Goal: Information Seeking & Learning: Learn about a topic

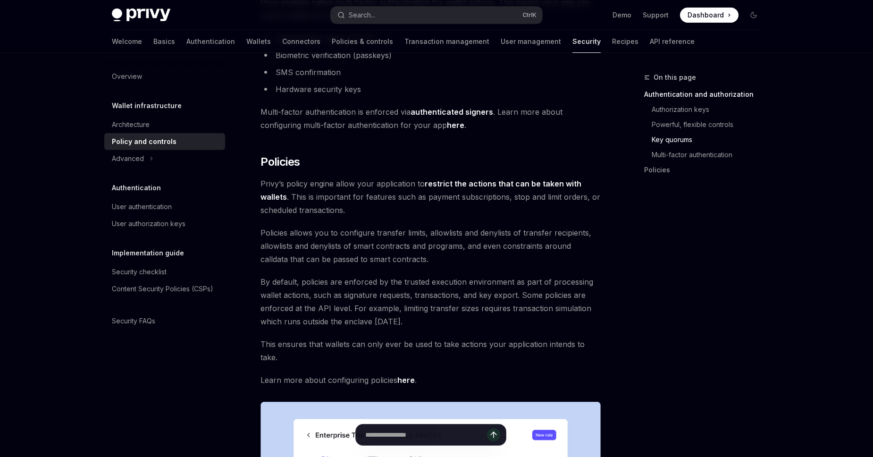
scroll to position [1075, 0]
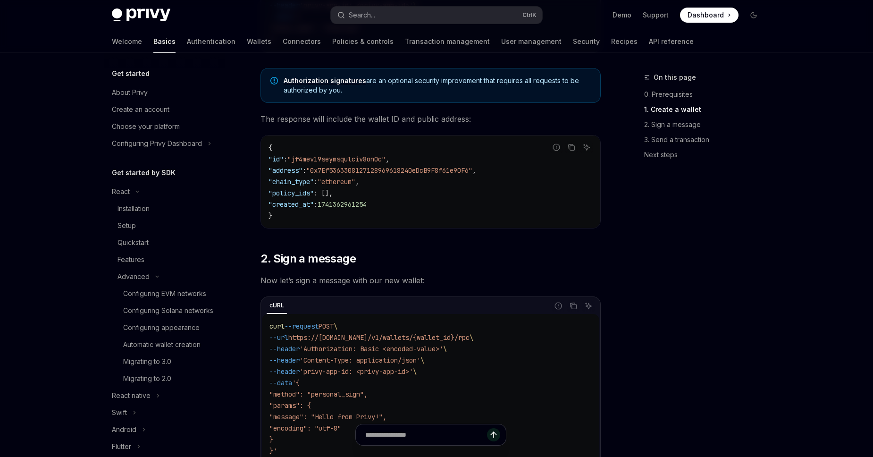
scroll to position [249, 0]
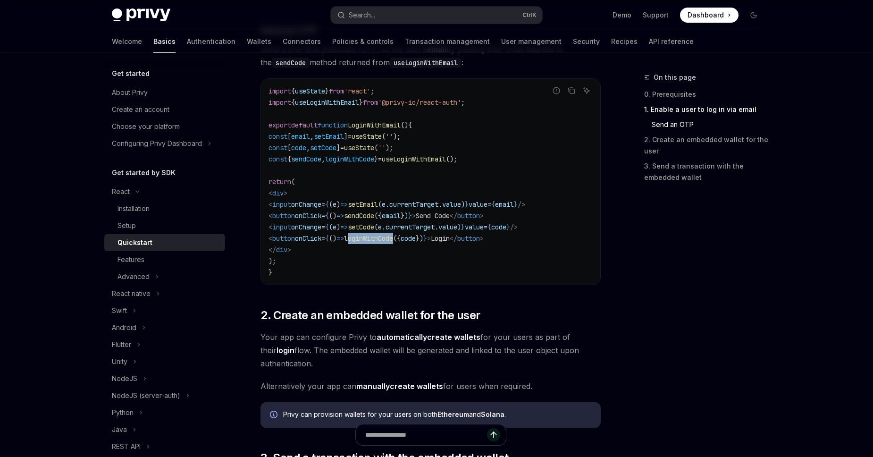
scroll to position [0, 4]
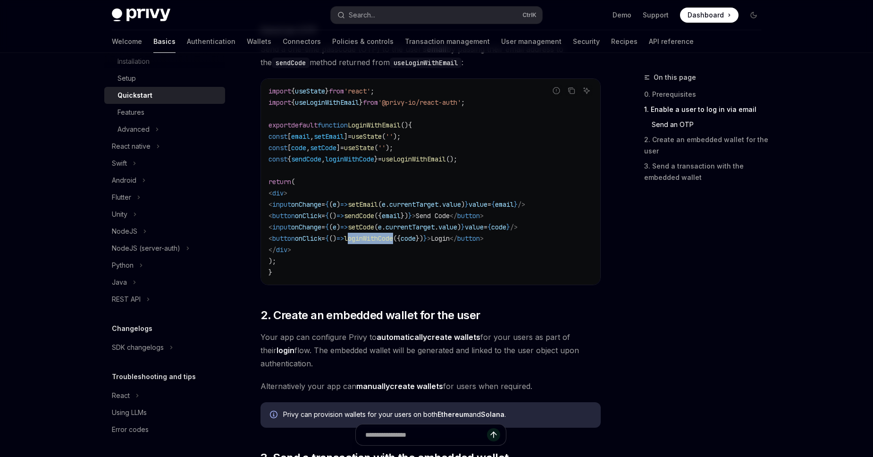
drag, startPoint x: 289, startPoint y: 228, endPoint x: 567, endPoint y: 241, distance: 278.1
click at [567, 241] on code "import { useState } from 'react' ; import { useLoginWithEmail } from '@privy-io…" at bounding box center [430, 181] width 324 height 192
copy code "< input onChange = { ( e ) => setCode ( e . currentTarget . value ) } value = {…"
click at [416, 236] on span "code" at bounding box center [407, 238] width 15 height 8
drag, startPoint x: 420, startPoint y: 206, endPoint x: 504, endPoint y: 205, distance: 84.0
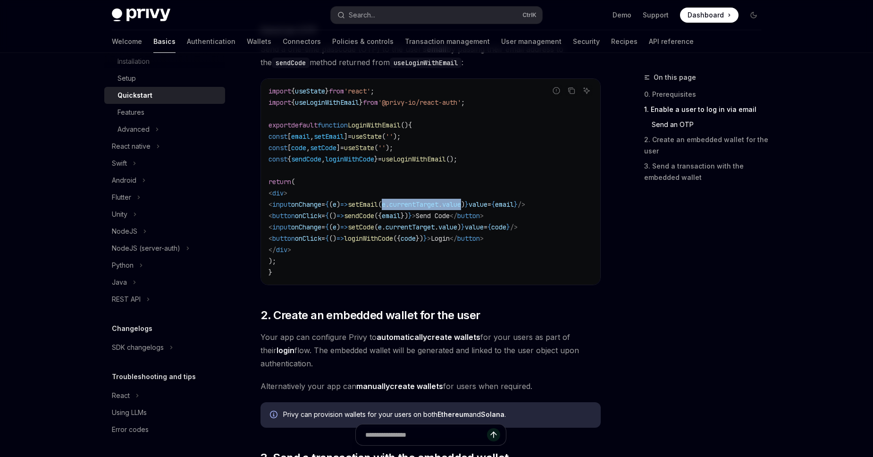
click at [504, 205] on span "< input onChange = { ( e ) => setEmail ( e . currentTarget . value ) } value = …" at bounding box center [396, 204] width 257 height 8
copy span "e . currentTarget . value"
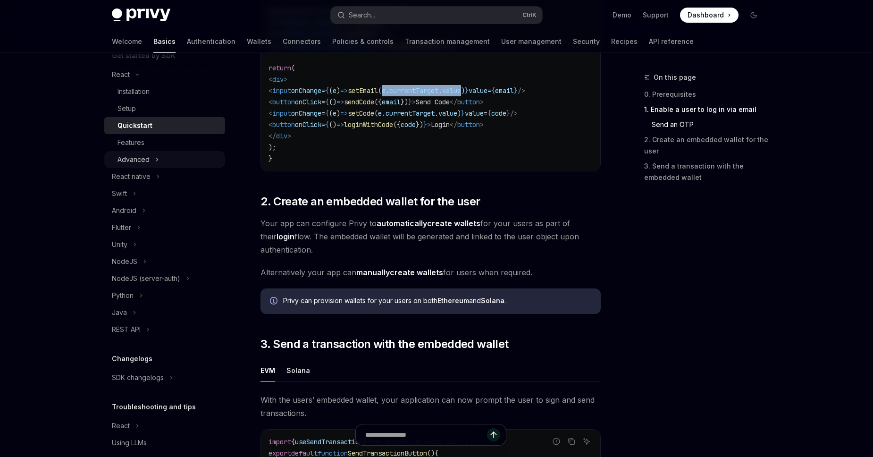
scroll to position [34, 0]
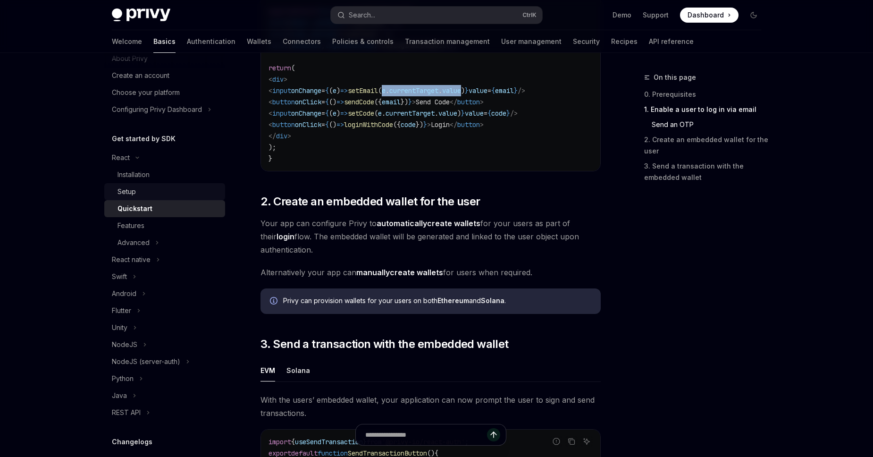
click at [142, 190] on div "Setup" at bounding box center [168, 191] width 102 height 11
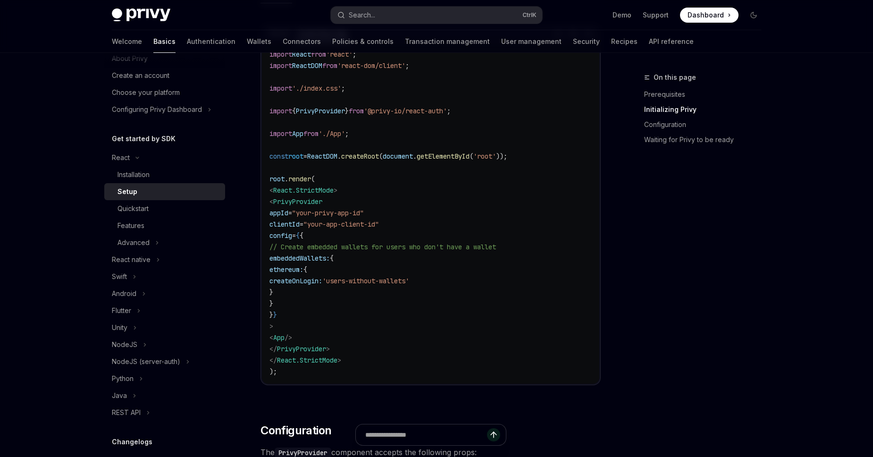
scroll to position [376, 0]
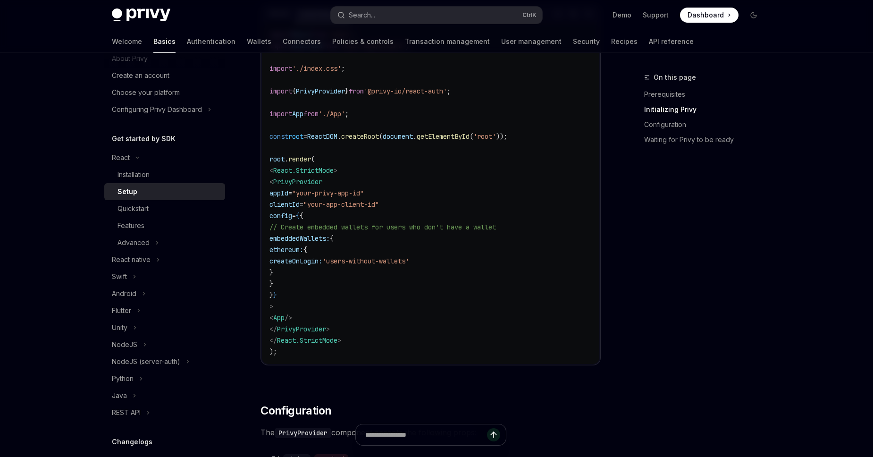
drag, startPoint x: 280, startPoint y: 173, endPoint x: 382, endPoint y: 336, distance: 192.4
click at [382, 336] on code "import React from 'react' ; import ReactDOM from 'react-dom/client' ; import '.…" at bounding box center [430, 193] width 322 height 328
copy code "React.StrictMode > < PrivyProvider appId = "your-privy-app-id" clientId = "your…"
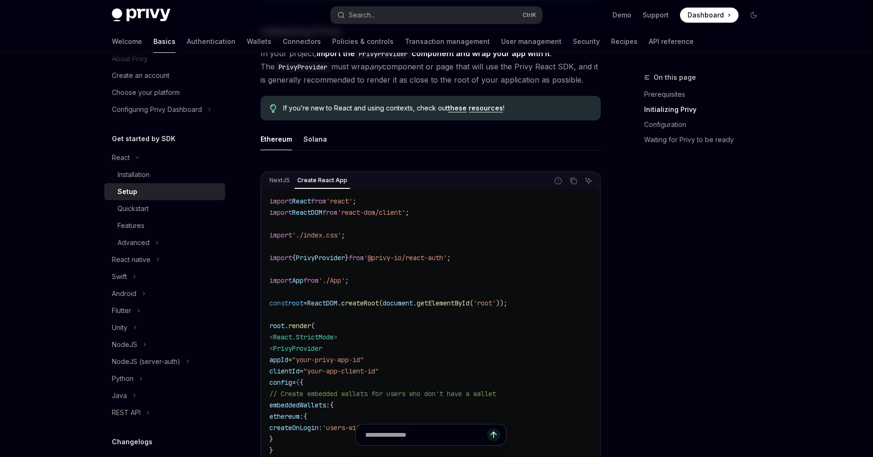
scroll to position [269, 0]
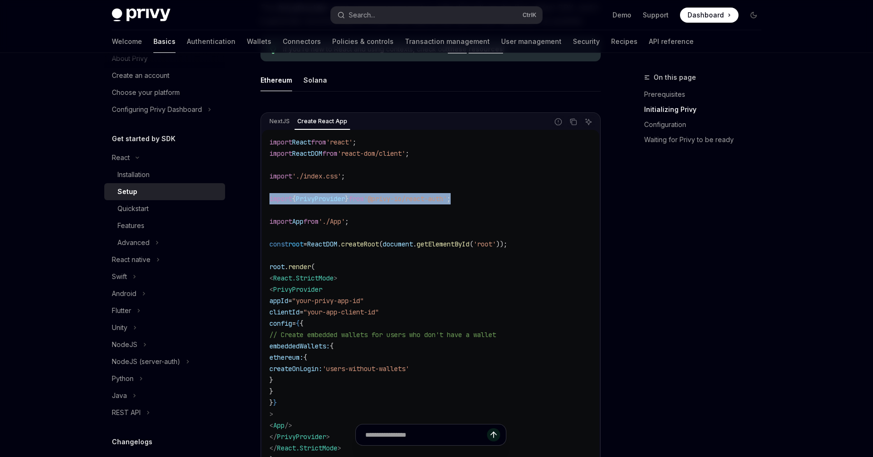
drag, startPoint x: 483, startPoint y: 197, endPoint x: 268, endPoint y: 199, distance: 215.1
click at [268, 199] on div "import React from 'react' ; import ReactDOM from 'react-dom/client' ; import '.…" at bounding box center [430, 300] width 337 height 341
copy span "import { PrivyProvider } from '@privy-io/react-auth' ;"
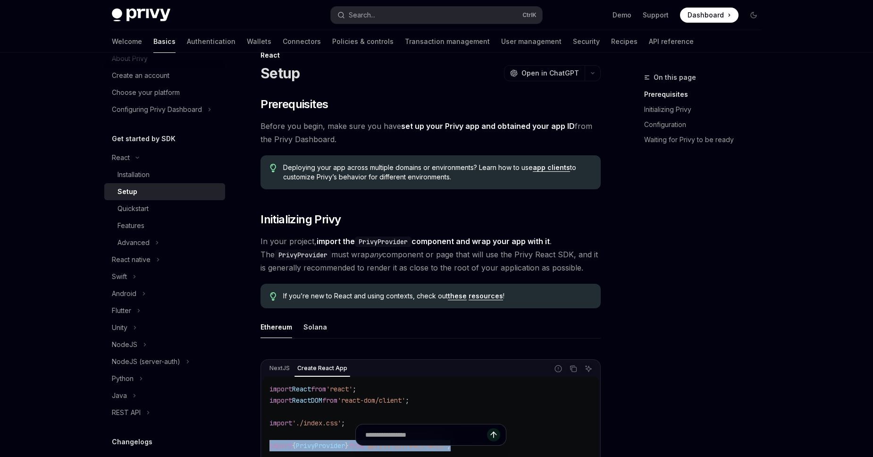
scroll to position [0, 0]
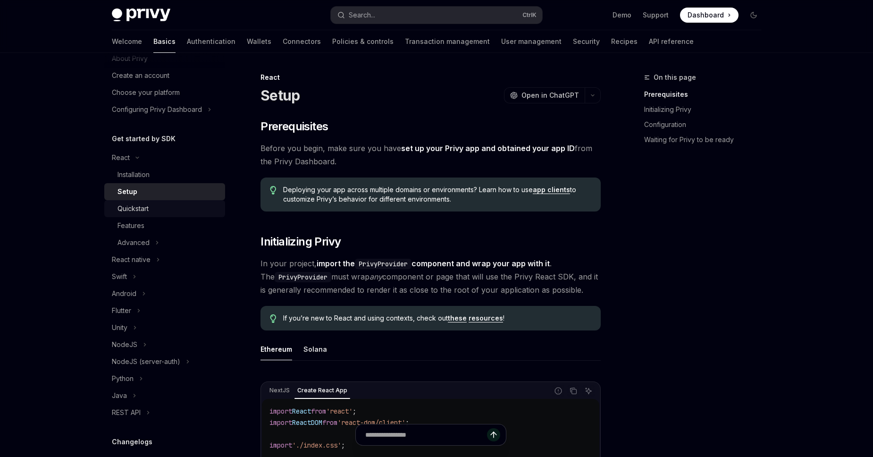
click at [146, 211] on div "Quickstart" at bounding box center [132, 208] width 31 height 11
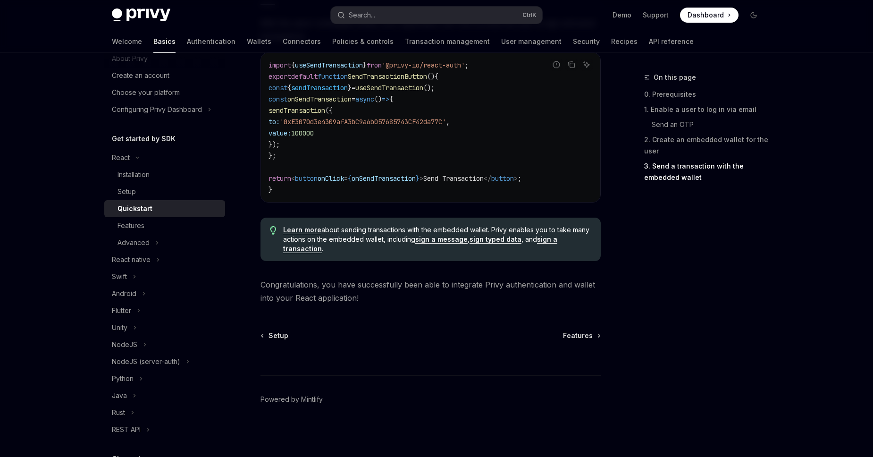
scroll to position [705, 0]
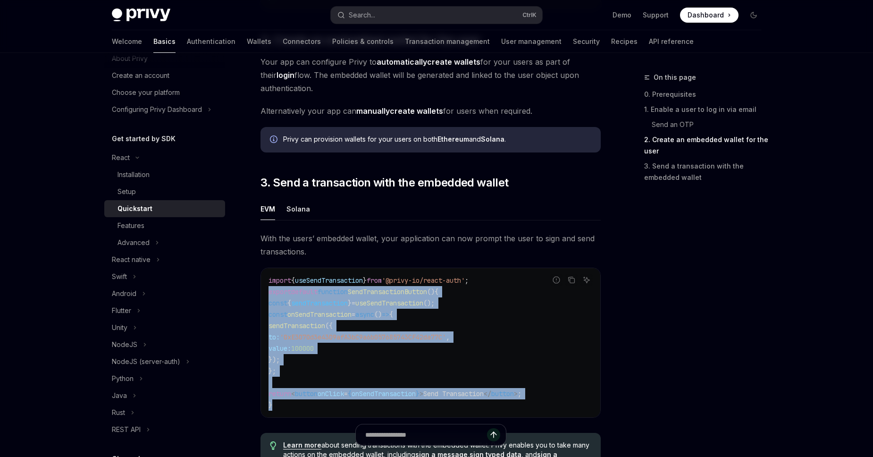
drag, startPoint x: 269, startPoint y: 290, endPoint x: 317, endPoint y: 403, distance: 122.7
click at [317, 403] on code "import { useSendTransaction } from '@privy-io/react-auth' ; export default func…" at bounding box center [430, 342] width 324 height 136
copy code "export default function SendTransactionButton () { const { sendTransaction } = …"
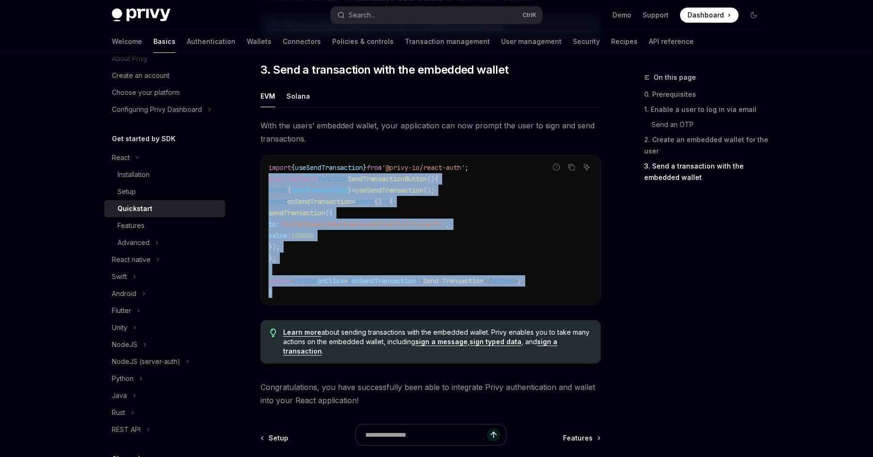
scroll to position [813, 0]
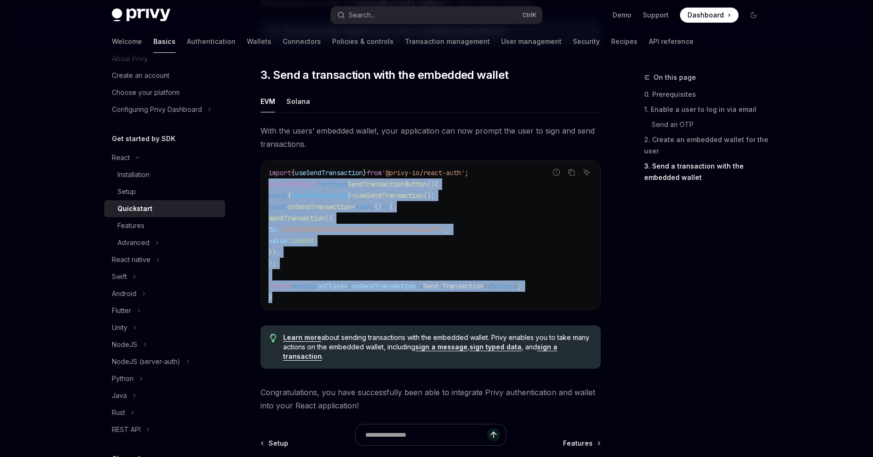
click at [299, 341] on link "Learn more" at bounding box center [302, 337] width 38 height 8
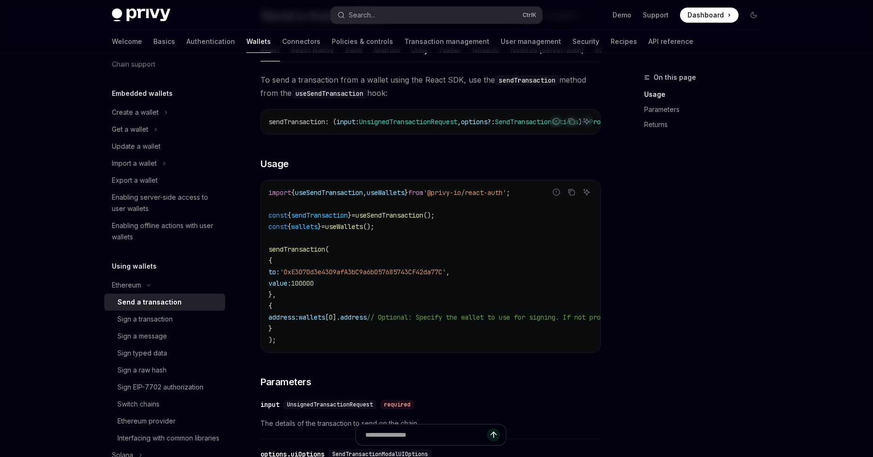
scroll to position [108, 0]
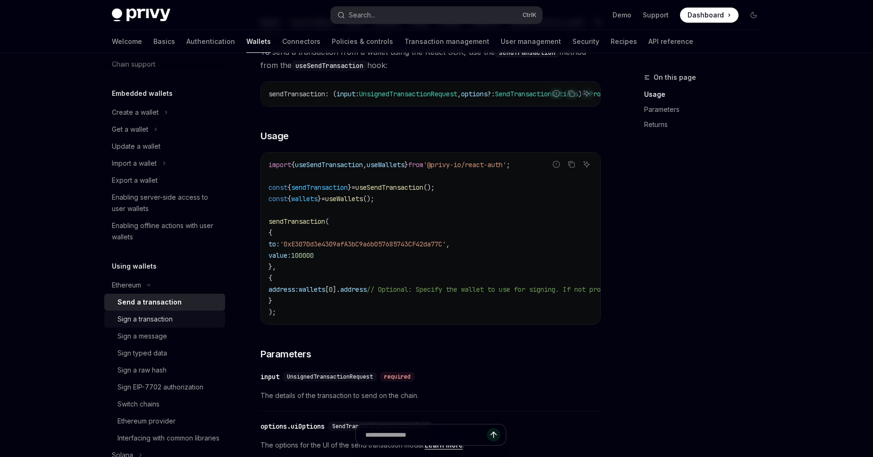
click at [156, 318] on div "Sign a transaction" at bounding box center [144, 318] width 55 height 11
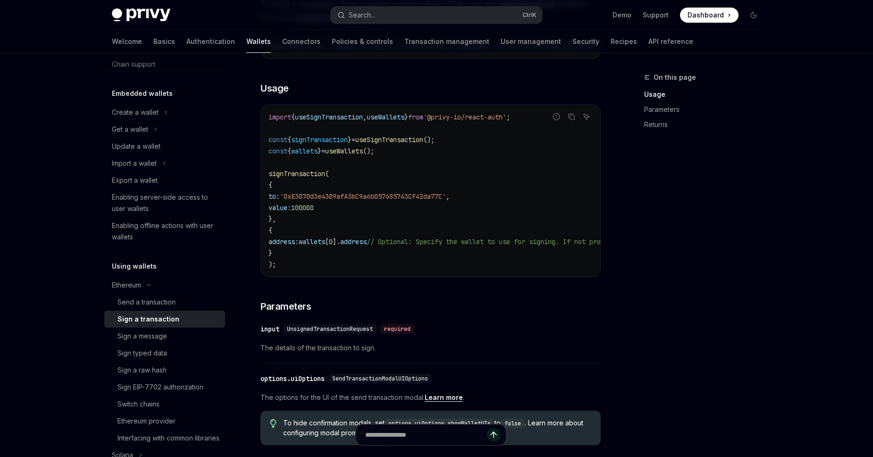
scroll to position [161, 0]
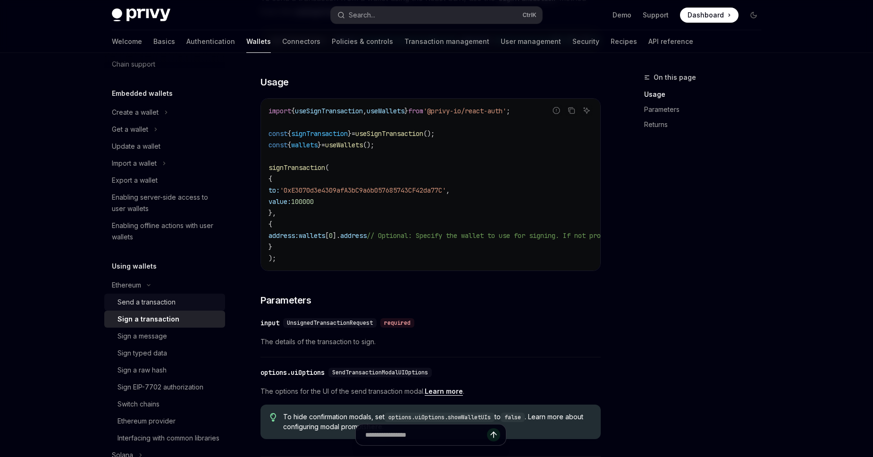
click at [176, 308] on link "Send a transaction" at bounding box center [164, 301] width 121 height 17
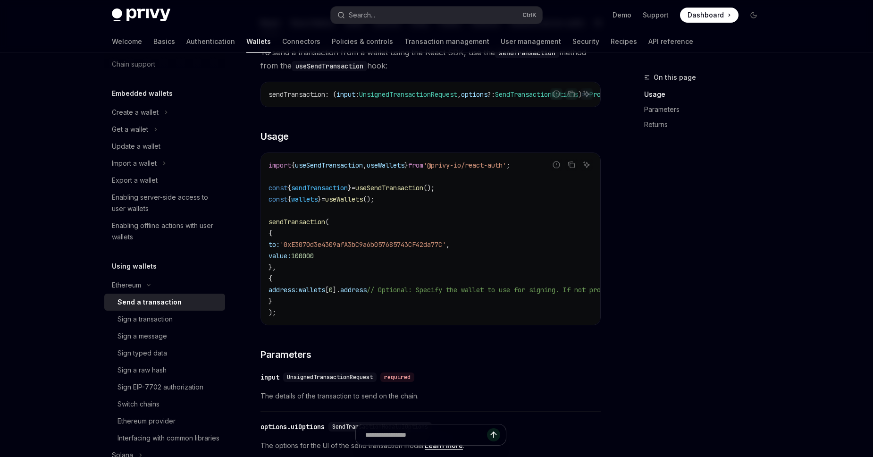
scroll to position [108, 0]
drag, startPoint x: 271, startPoint y: 186, endPoint x: 383, endPoint y: 201, distance: 113.3
click at [383, 201] on code "import { useSendTransaction , useWallets } from '@privy-io/react-auth' ; const …" at bounding box center [515, 238] width 494 height 158
click at [402, 202] on code "import { useSendTransaction , useWallets } from '@privy-io/react-auth' ; const …" at bounding box center [515, 238] width 494 height 158
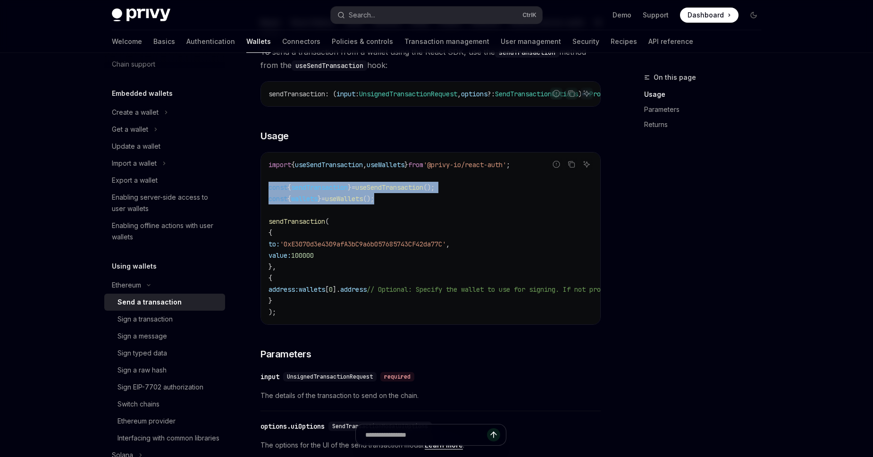
drag, startPoint x: 399, startPoint y: 201, endPoint x: 258, endPoint y: 190, distance: 141.5
click at [261, 190] on div "import { useSendTransaction , useWallets } from '@privy-io/react-auth' ; const …" at bounding box center [430, 238] width 339 height 172
copy code "const { sendTransaction } = useSendTransaction (); const { wallets } = useWalle…"
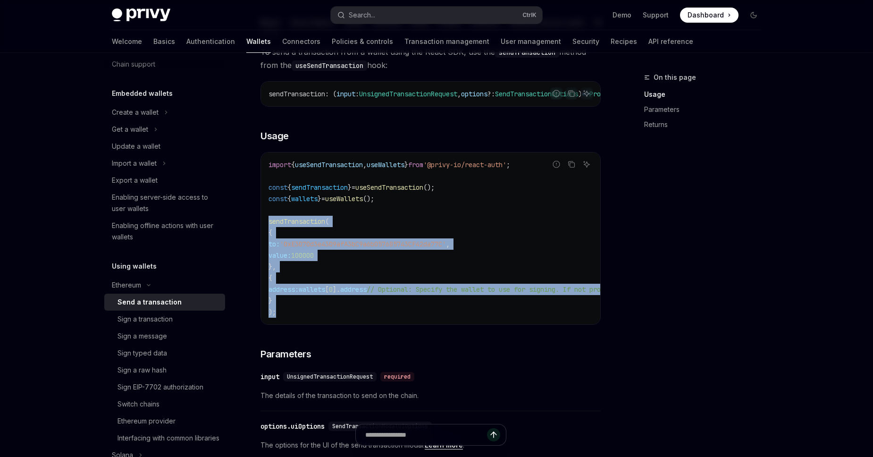
drag, startPoint x: 266, startPoint y: 220, endPoint x: 316, endPoint y: 313, distance: 105.1
click at [316, 313] on div "import { useSendTransaction , useWallets } from '@privy-io/react-auth' ; const …" at bounding box center [430, 238] width 339 height 172
copy code "sendTransaction ( { to: '0xE3070d3e4309afA3bC9a6b057685743CF42da77C' , value: 1…"
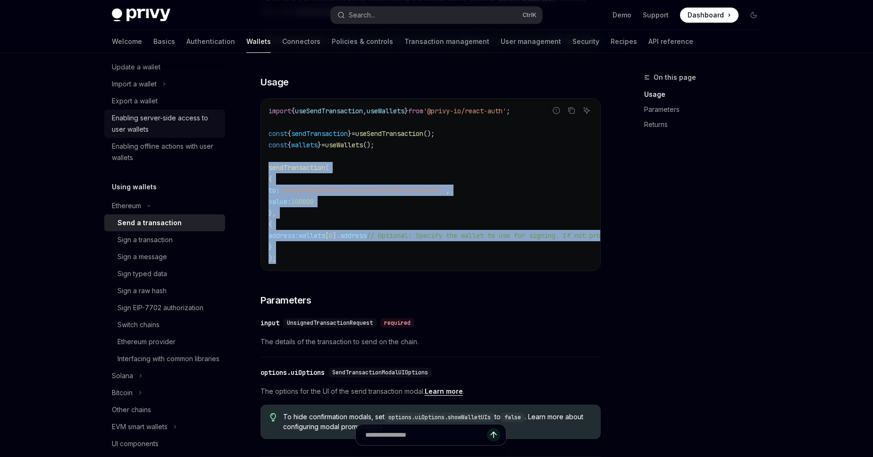
scroll to position [0, 0]
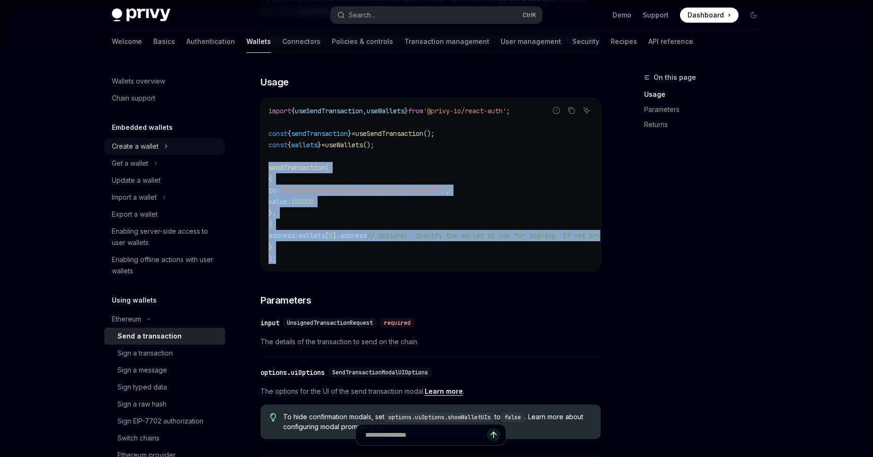
click at [143, 152] on button "Create a wallet" at bounding box center [164, 146] width 121 height 17
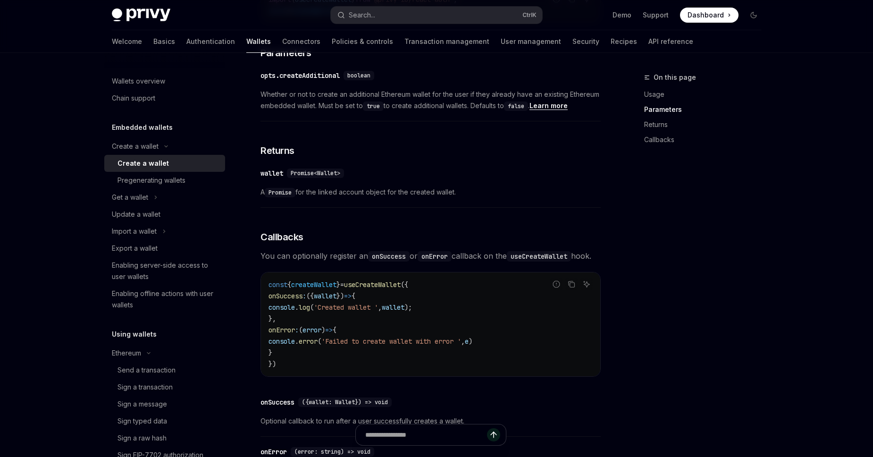
scroll to position [683, 0]
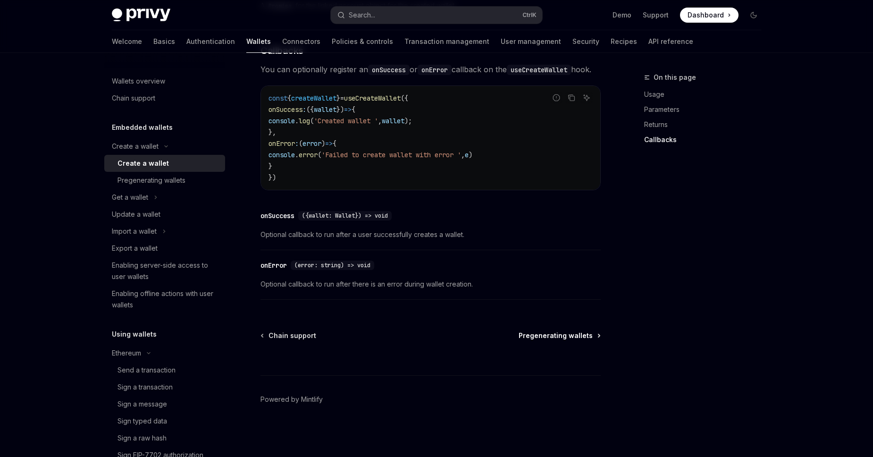
click at [552, 337] on span "Pregenerating wallets" at bounding box center [555, 335] width 74 height 9
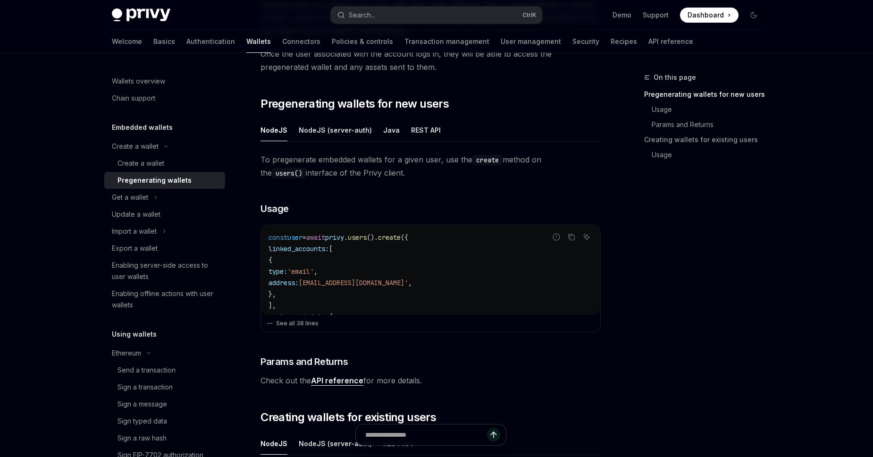
scroll to position [161, 0]
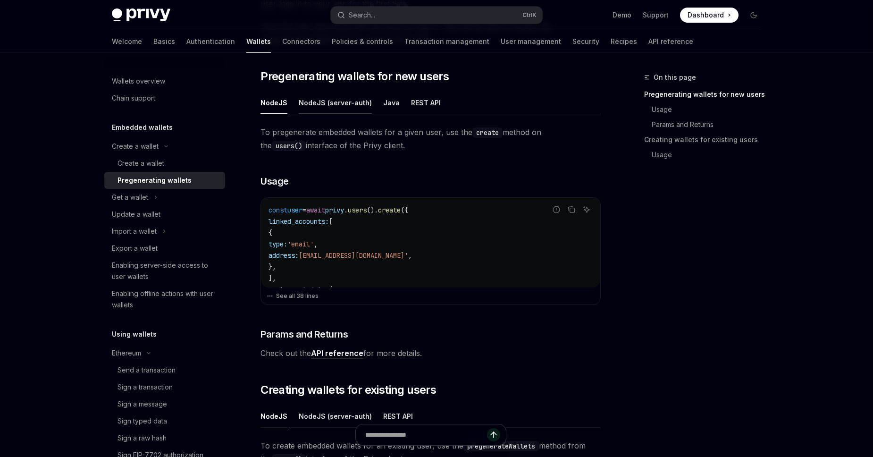
click at [330, 105] on button "NodeJS (server-auth)" at bounding box center [335, 102] width 73 height 22
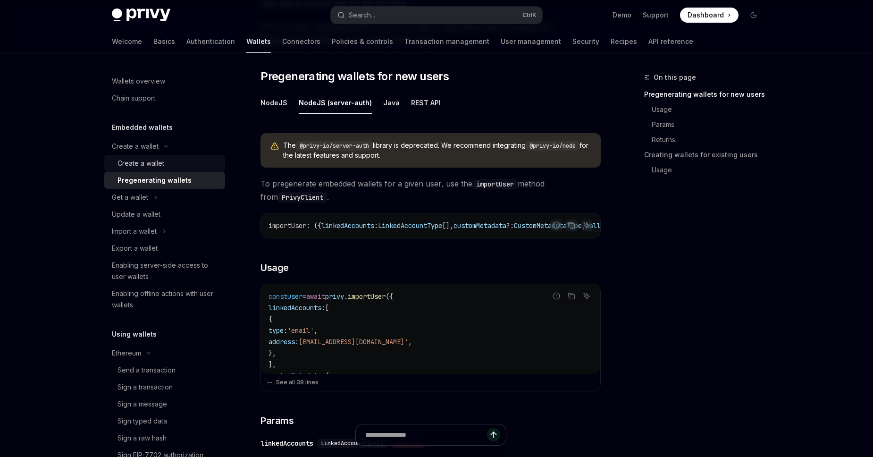
click at [153, 158] on div "Create a wallet" at bounding box center [140, 163] width 47 height 11
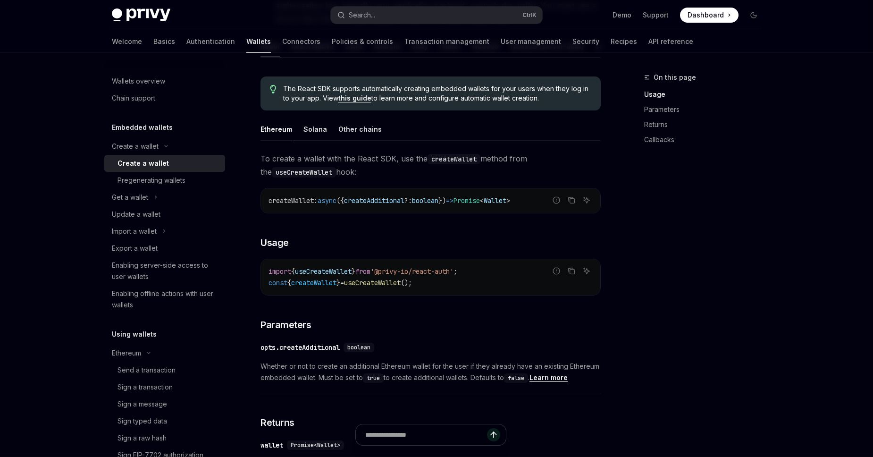
scroll to position [200, 0]
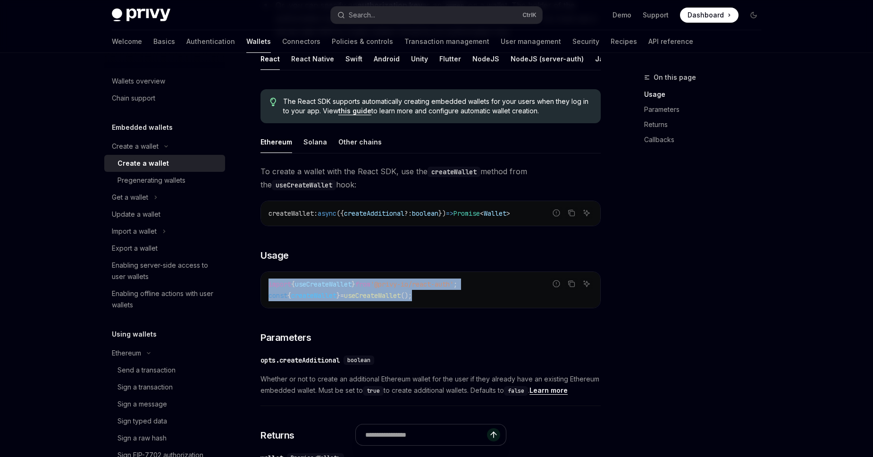
drag, startPoint x: 444, startPoint y: 295, endPoint x: 264, endPoint y: 282, distance: 180.6
click at [264, 282] on div "import { useCreateWallet } from '@privy-io/react-auth' ; const { createWallet }…" at bounding box center [430, 290] width 339 height 36
drag, startPoint x: 453, startPoint y: 298, endPoint x: 266, endPoint y: 285, distance: 188.2
click at [266, 285] on div "import { useCreateWallet } from '@privy-io/react-auth' ; const { createWallet }…" at bounding box center [430, 290] width 339 height 36
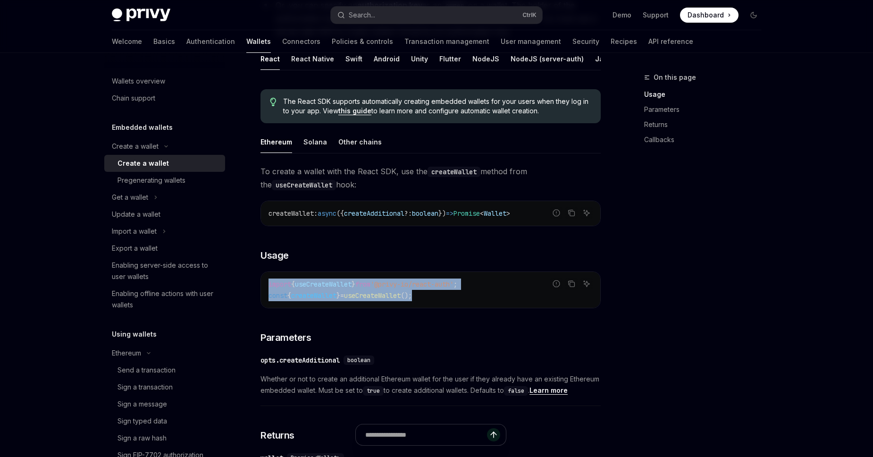
copy code "import { useCreateWallet } from '@privy-io/react-auth' ; const { createWallet }…"
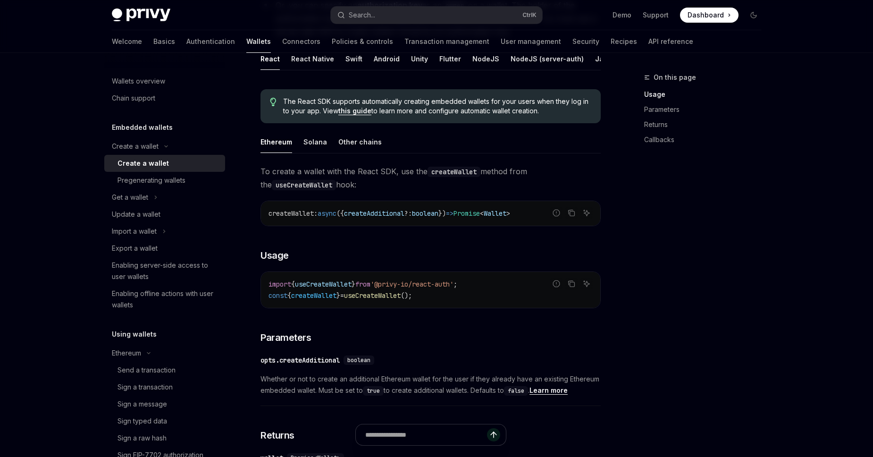
click at [709, 186] on div "On this page Usage Parameters Returns Callbacks" at bounding box center [696, 264] width 143 height 385
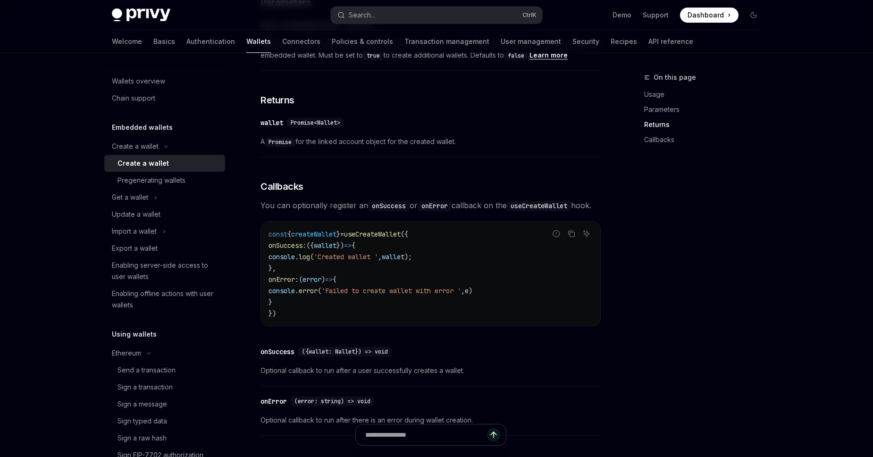
scroll to position [630, 0]
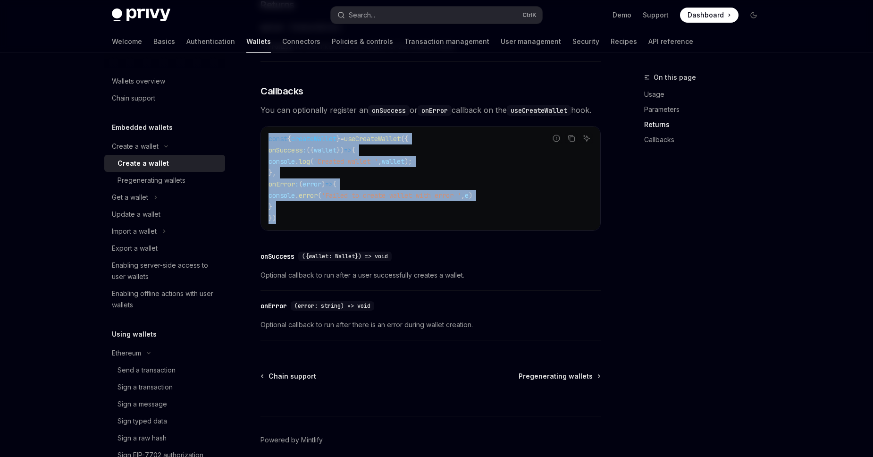
drag, startPoint x: 294, startPoint y: 235, endPoint x: 263, endPoint y: 154, distance: 86.6
click at [263, 154] on div "const { createWallet } = useCreateWallet ({ onSuccess : ({ wallet }) => { conso…" at bounding box center [430, 178] width 339 height 104
copy code "const { createWallet } = useCreateWallet ({ onSuccess : ({ wallet }) => { conso…"
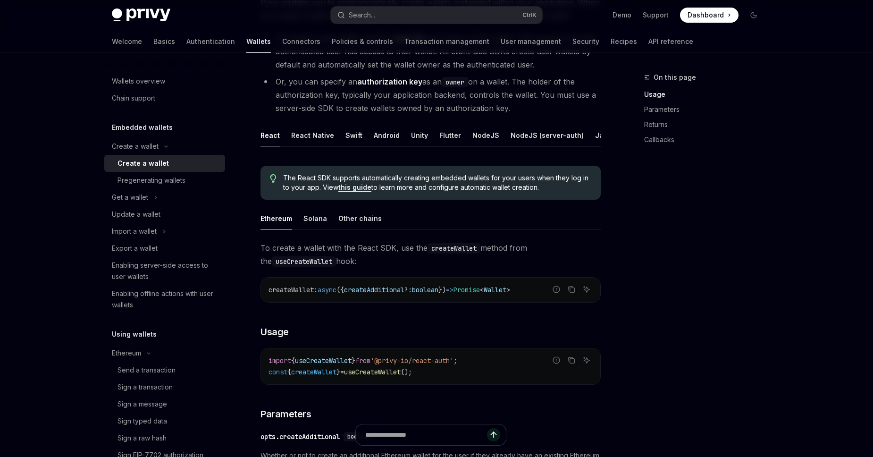
scroll to position [0, 0]
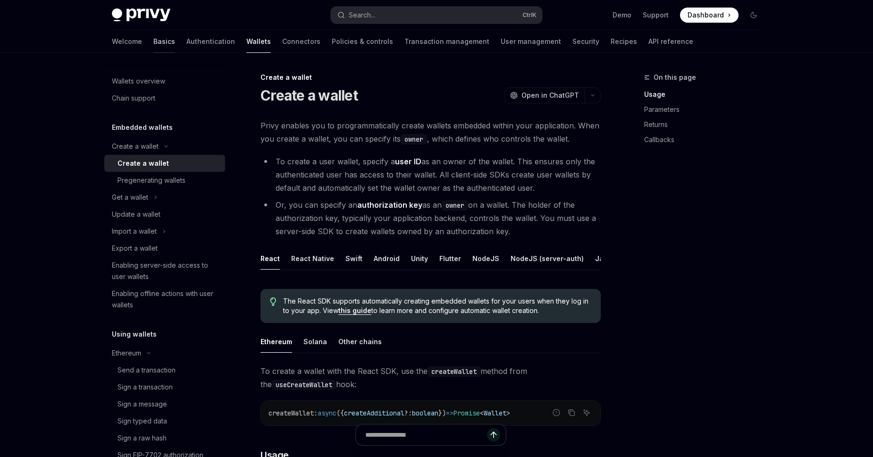
click at [153, 41] on link "Basics" at bounding box center [164, 41] width 22 height 23
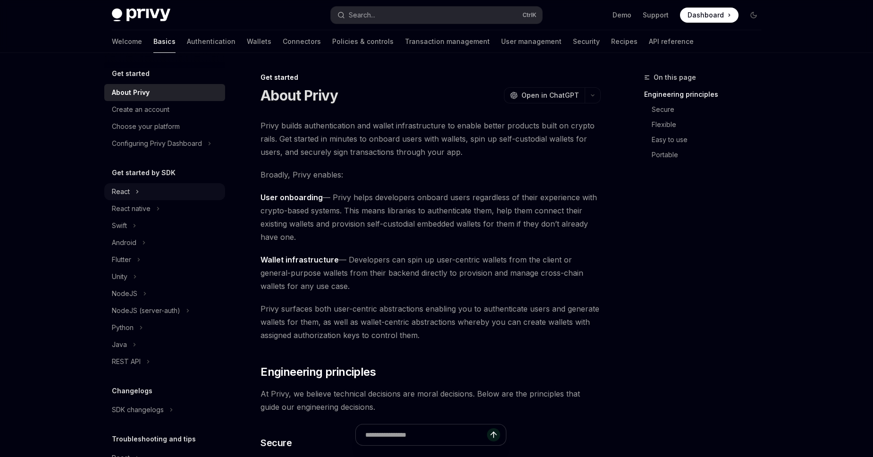
click at [128, 187] on div "React" at bounding box center [121, 191] width 18 height 11
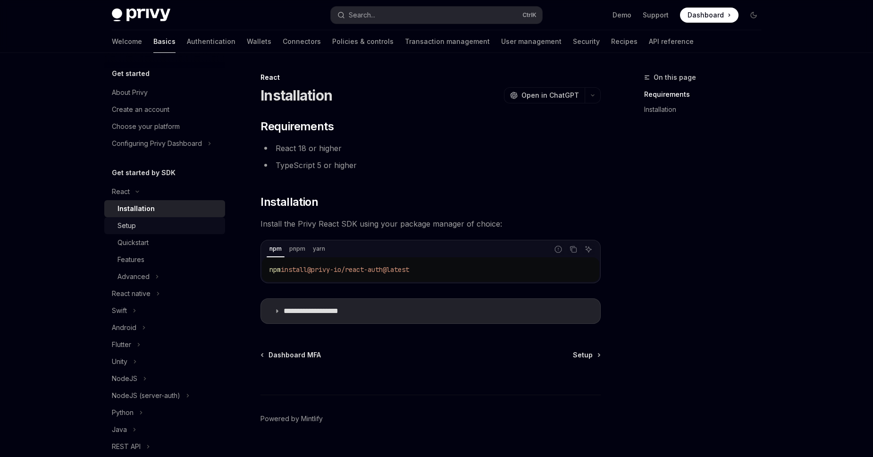
click at [137, 221] on div "Setup" at bounding box center [168, 225] width 102 height 11
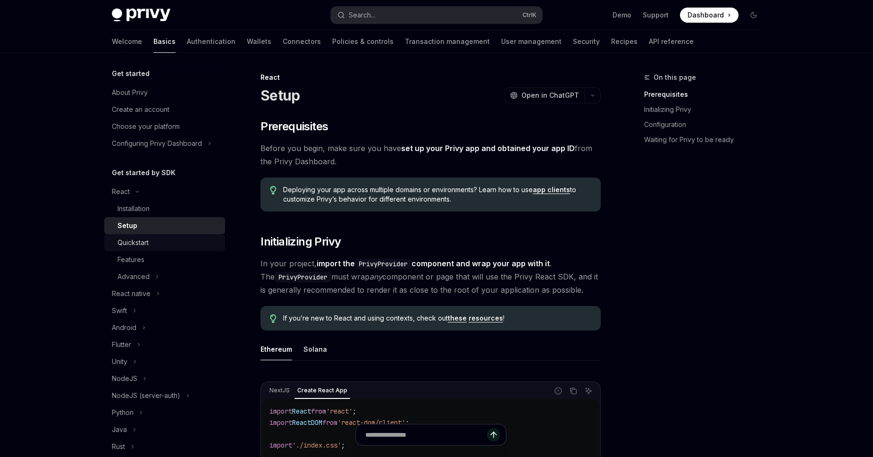
click at [149, 246] on div "Quickstart" at bounding box center [132, 242] width 31 height 11
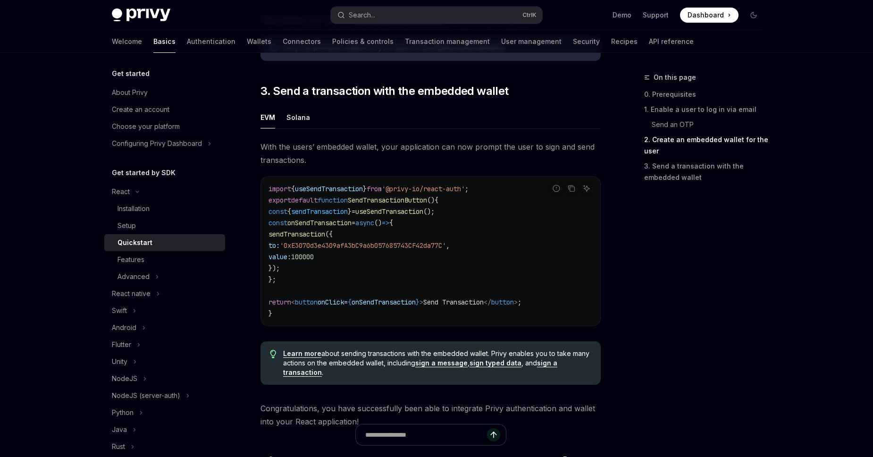
scroll to position [807, 0]
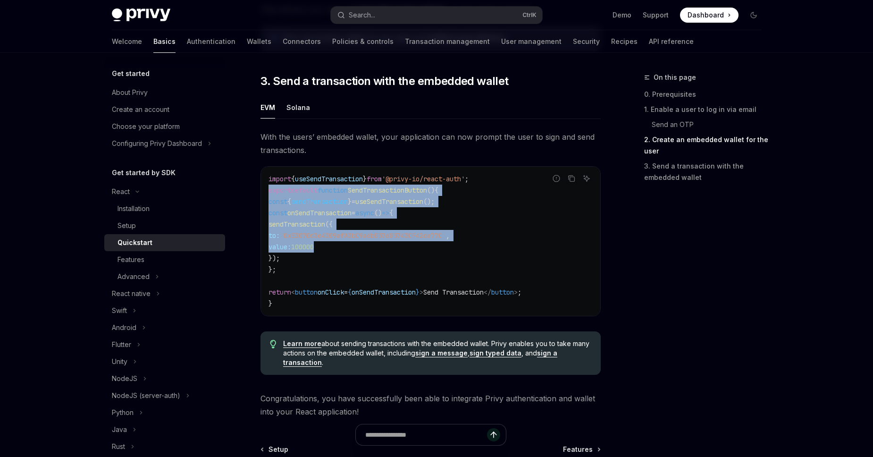
drag, startPoint x: 262, startPoint y: 191, endPoint x: 346, endPoint y: 250, distance: 102.9
click at [346, 250] on div "import { useSendTransaction } from '@privy-io/react-auth' ; export default func…" at bounding box center [430, 240] width 339 height 149
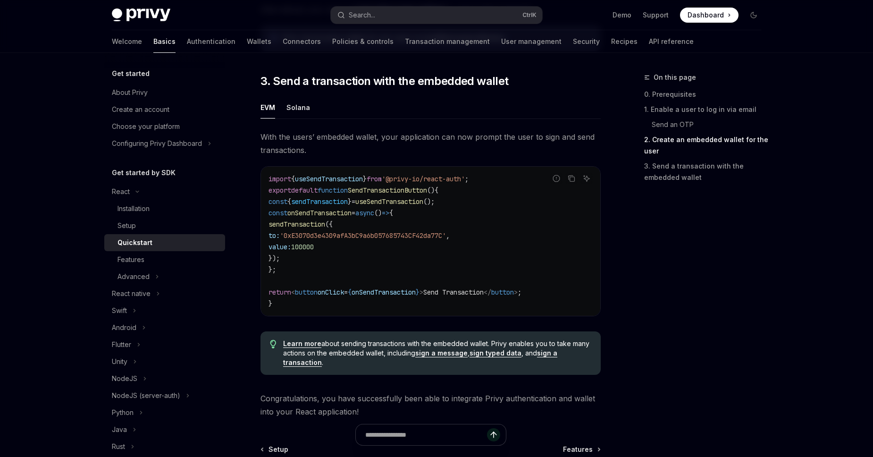
click at [344, 249] on code "import { useSendTransaction } from '@privy-io/react-auth' ; export default func…" at bounding box center [430, 241] width 324 height 136
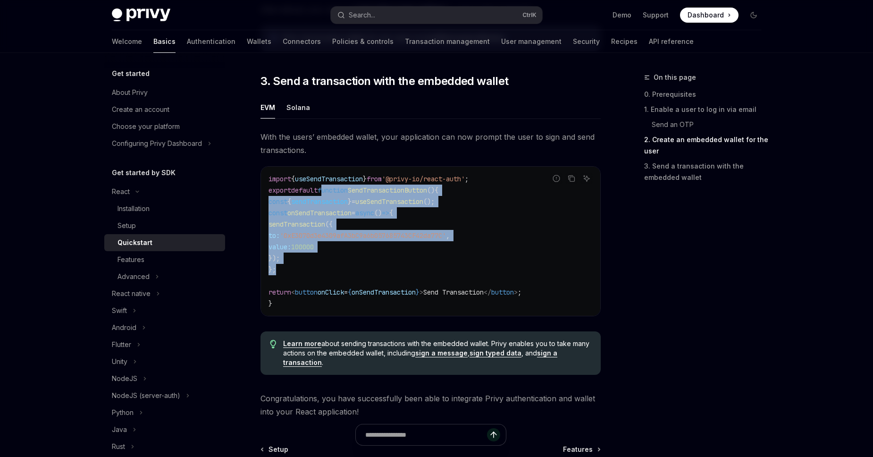
drag, startPoint x: 328, startPoint y: 189, endPoint x: 355, endPoint y: 268, distance: 83.7
click at [355, 268] on code "import { useSendTransaction } from '@privy-io/react-auth' ; export default func…" at bounding box center [430, 241] width 324 height 136
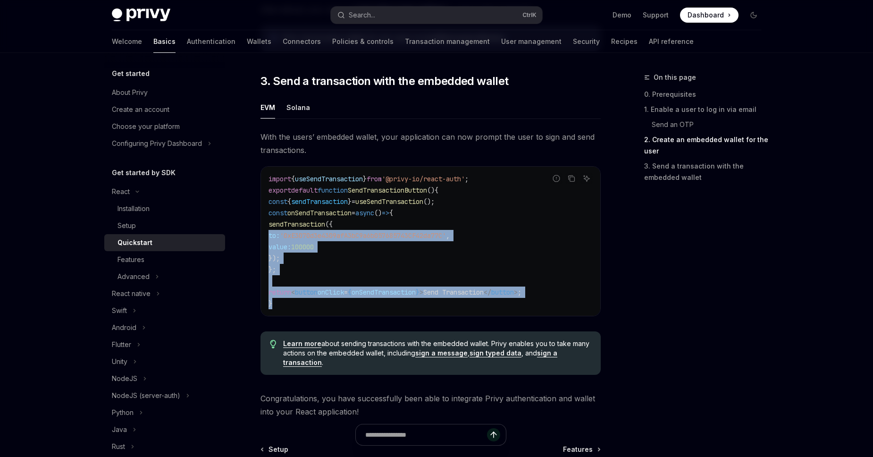
drag, startPoint x: 293, startPoint y: 301, endPoint x: 253, endPoint y: 226, distance: 84.8
click at [261, 233] on div "import { useSendTransaction } from '@privy-io/react-auth' ; export default func…" at bounding box center [430, 240] width 339 height 149
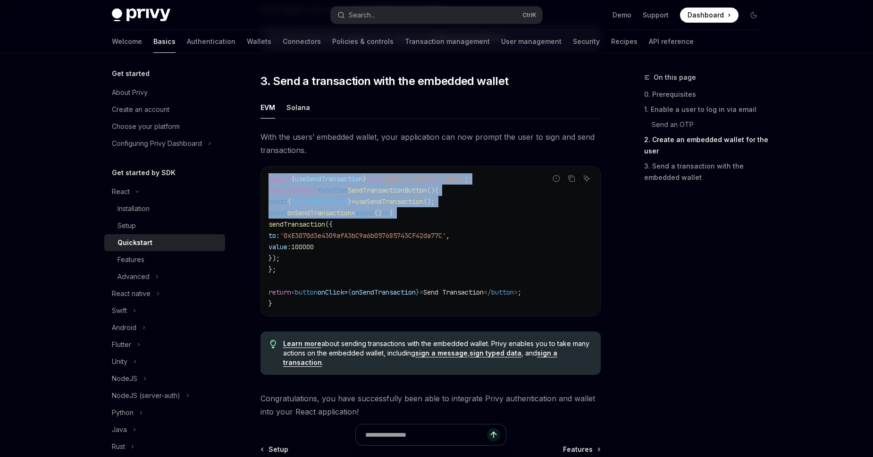
drag, startPoint x: 252, startPoint y: 203, endPoint x: 251, endPoint y: 182, distance: 20.8
copy code "import { useSendTransaction } from '@privy-io/react-auth' ; export default func…"
click at [574, 179] on icon "Copy the contents from the code block" at bounding box center [571, 179] width 8 height 8
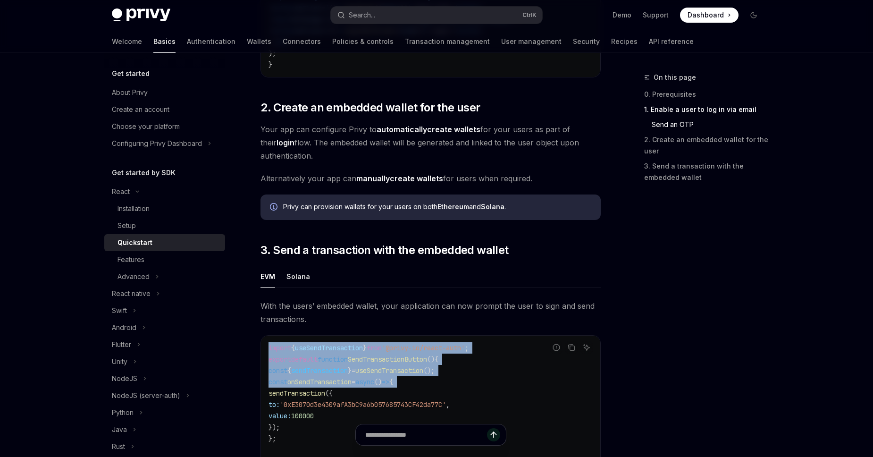
scroll to position [598, 0]
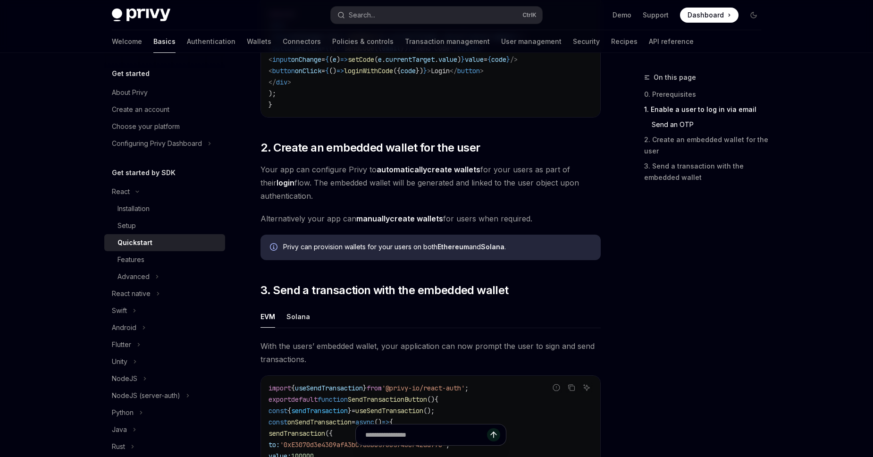
click at [197, 38] on div "Welcome Basics Authentication Wallets Connectors Policies & controls Transactio…" at bounding box center [403, 41] width 582 height 23
click at [247, 40] on link "Wallets" at bounding box center [259, 41] width 25 height 23
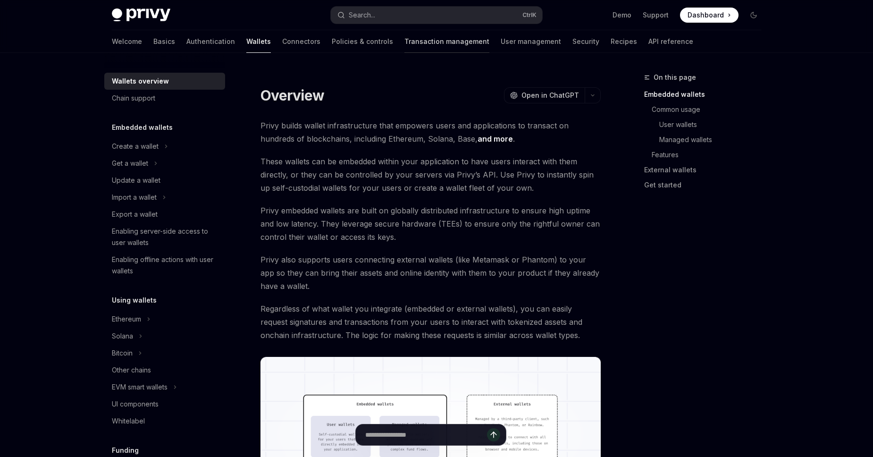
click at [404, 41] on link "Transaction management" at bounding box center [446, 41] width 85 height 23
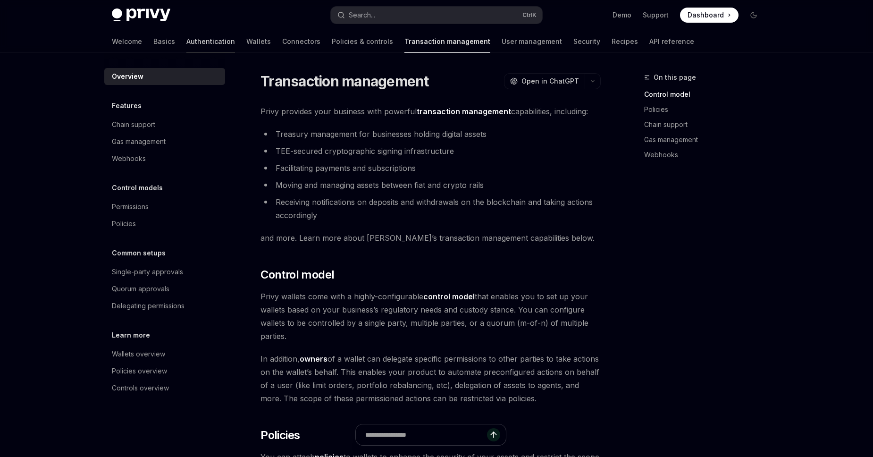
click at [186, 42] on link "Authentication" at bounding box center [210, 41] width 49 height 23
type textarea "*"
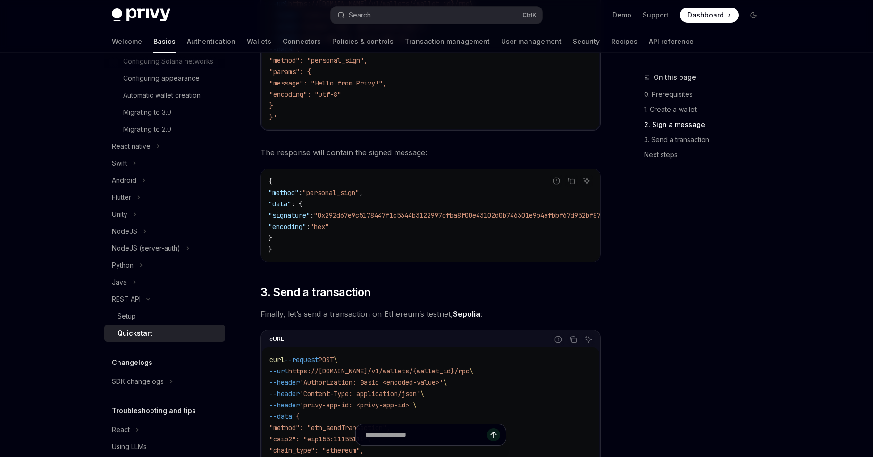
scroll to position [645, 0]
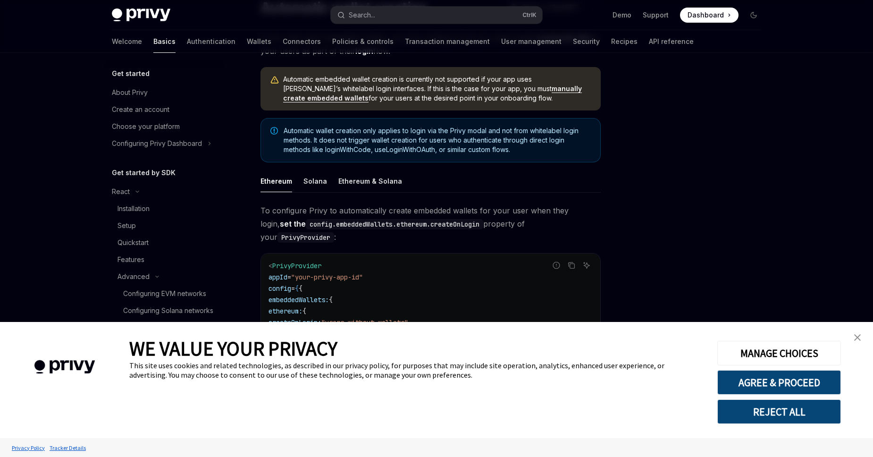
scroll to position [161, 0]
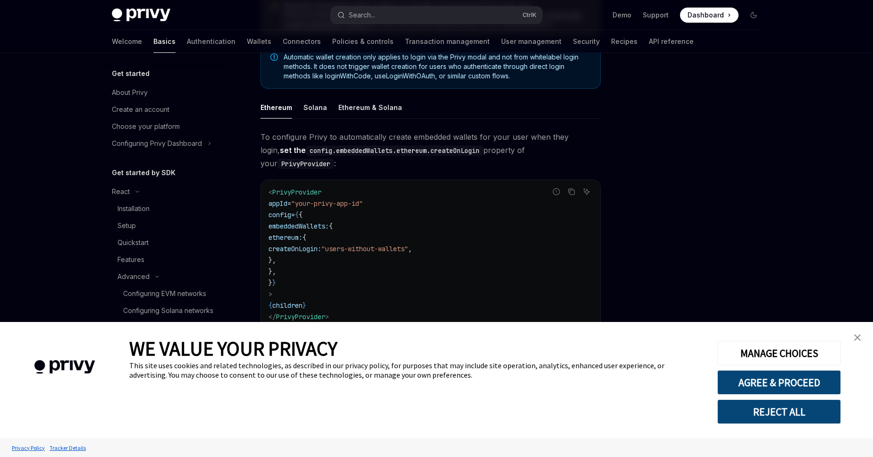
type textarea "*"
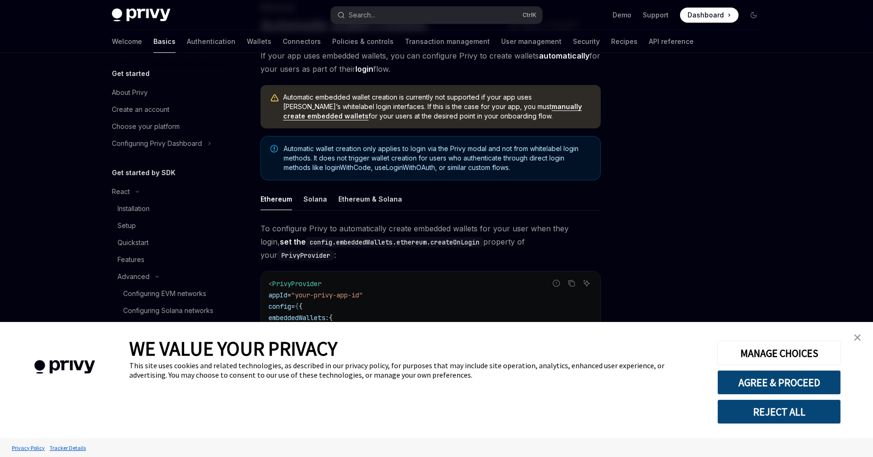
scroll to position [231, 0]
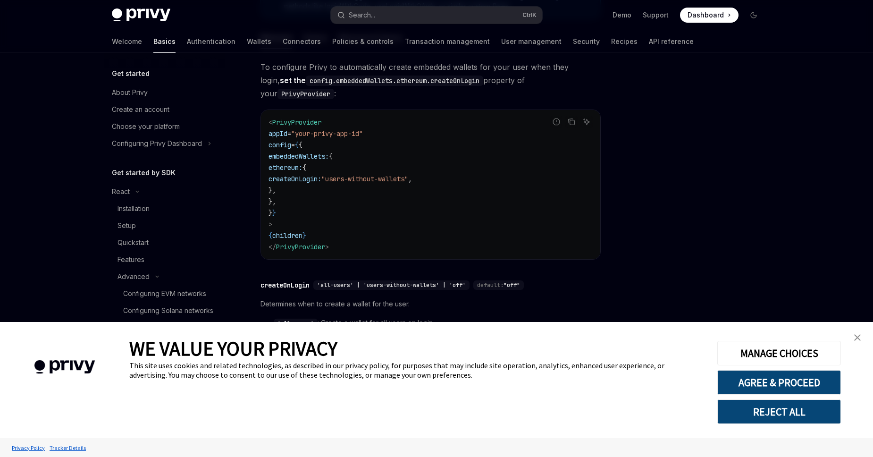
drag, startPoint x: 312, startPoint y: 156, endPoint x: 345, endPoint y: 180, distance: 40.6
click at [345, 180] on code "< PrivyProvider appId = "your-privy-app-id" config = { { embeddedWallets: { eth…" at bounding box center [430, 184] width 324 height 136
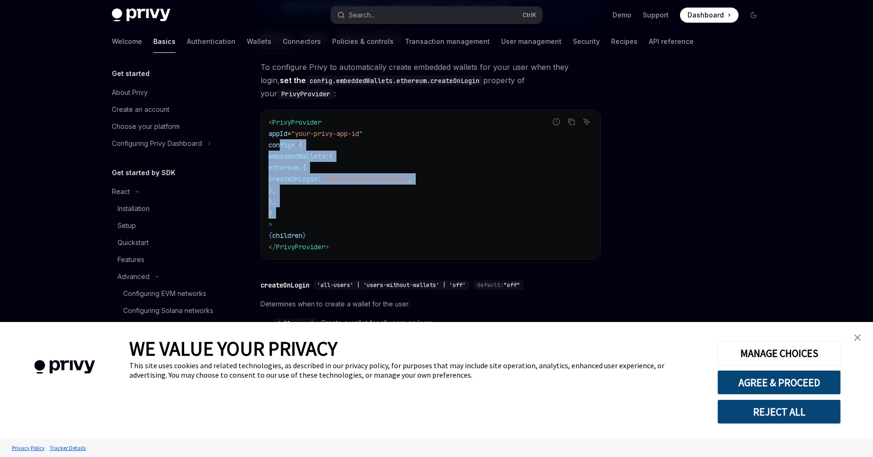
drag, startPoint x: 279, startPoint y: 130, endPoint x: 325, endPoint y: 201, distance: 84.6
click at [325, 201] on code "< PrivyProvider appId = "your-privy-app-id" config = { { embeddedWallets: { eth…" at bounding box center [430, 184] width 324 height 136
copy code "config = { { embeddedWallets: { ethereum: { createOnLogin: "users-without-walle…"
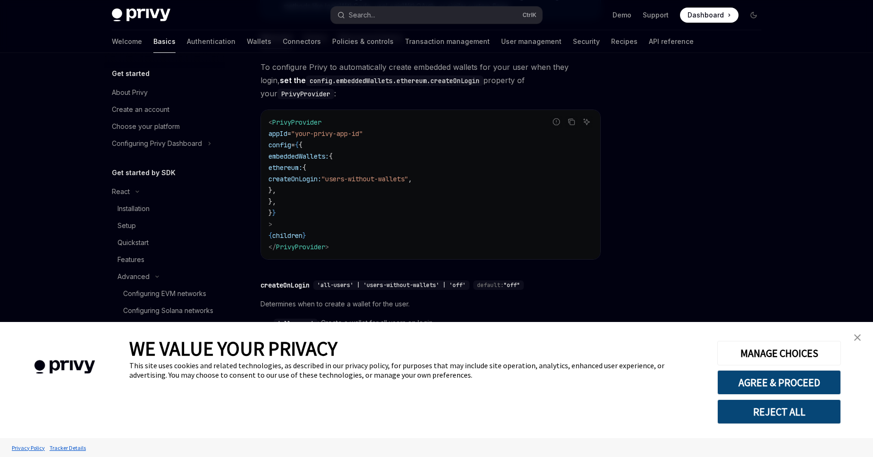
click at [697, 256] on div at bounding box center [696, 264] width 143 height 385
drag, startPoint x: 257, startPoint y: 269, endPoint x: 534, endPoint y: 271, distance: 277.8
click at [534, 271] on div "Advanced Automatic wallet creation OpenAI Open in ChatGPT OpenAI Open in ChatGP…" at bounding box center [342, 182] width 521 height 683
copy div "createOnLogin 'all-users' | 'users-without-wallets' | 'off' default: "off""
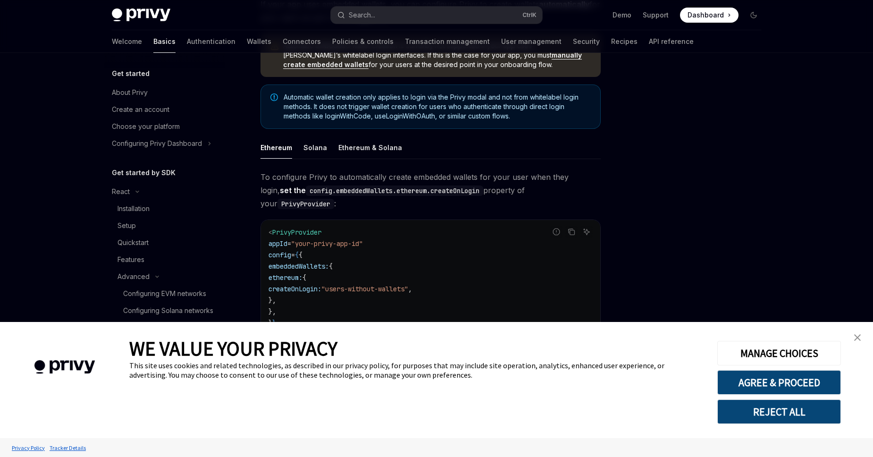
scroll to position [124, 0]
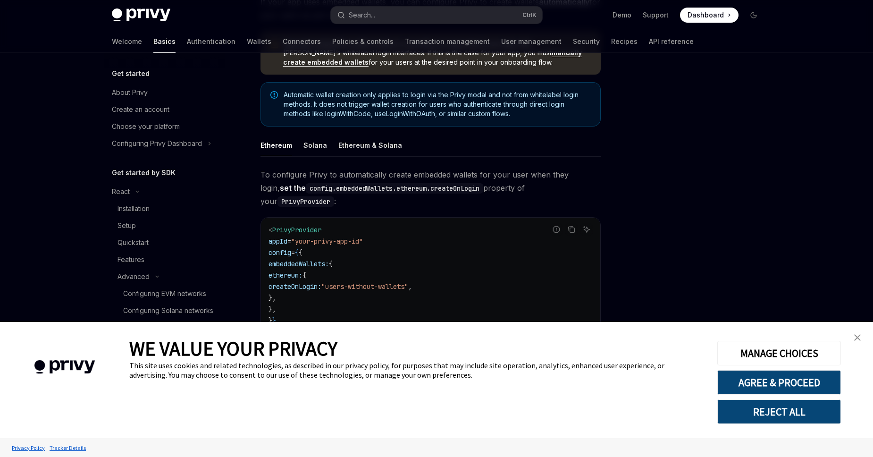
click at [474, 92] on span "Automatic wallet creation only applies to login via the Privy modal and not fro…" at bounding box center [436, 104] width 307 height 28
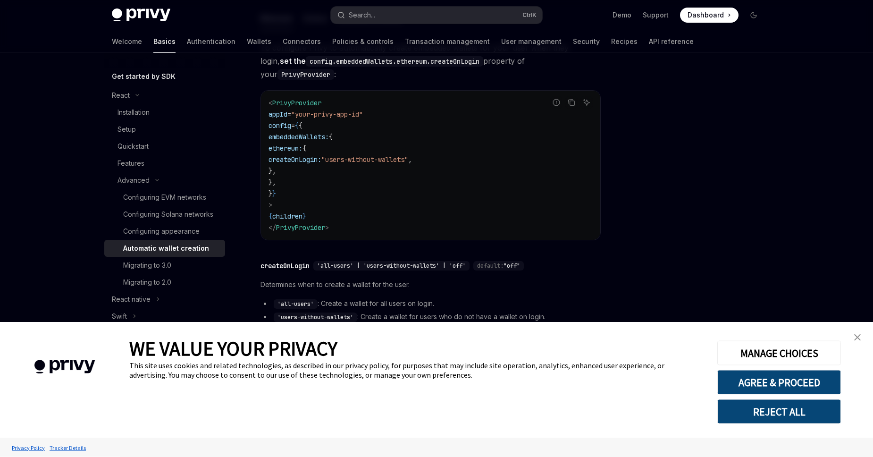
scroll to position [285, 0]
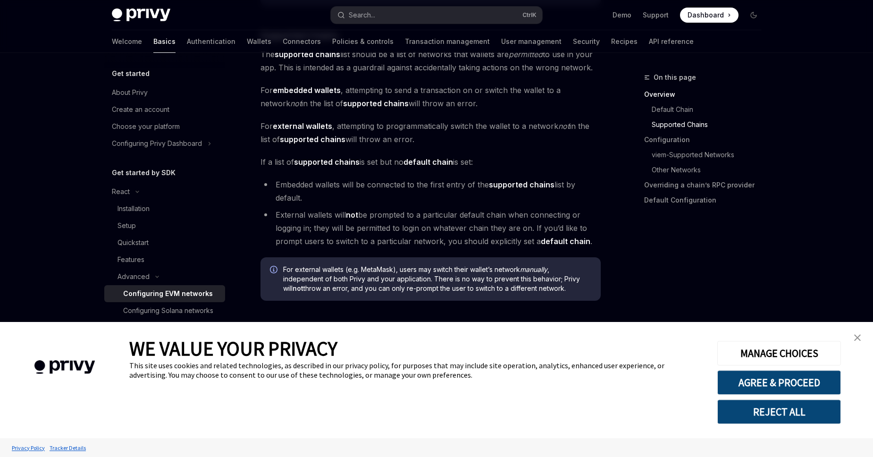
scroll to position [591, 0]
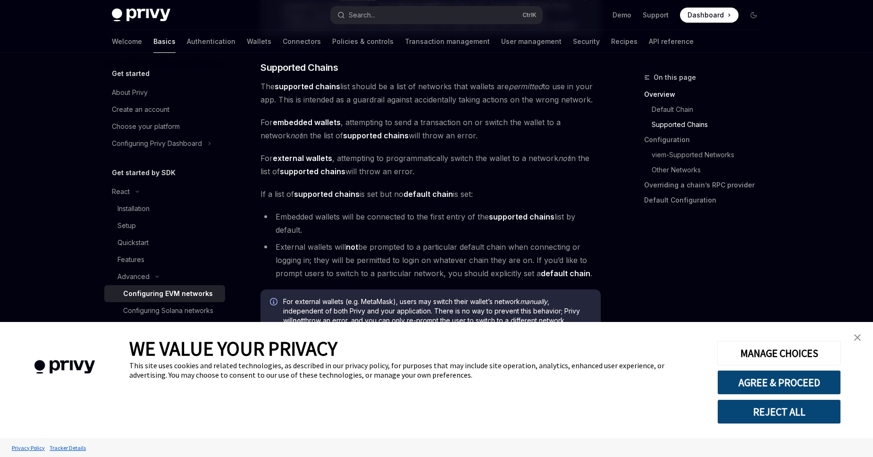
click at [862, 332] on link "close banner" at bounding box center [857, 337] width 19 height 19
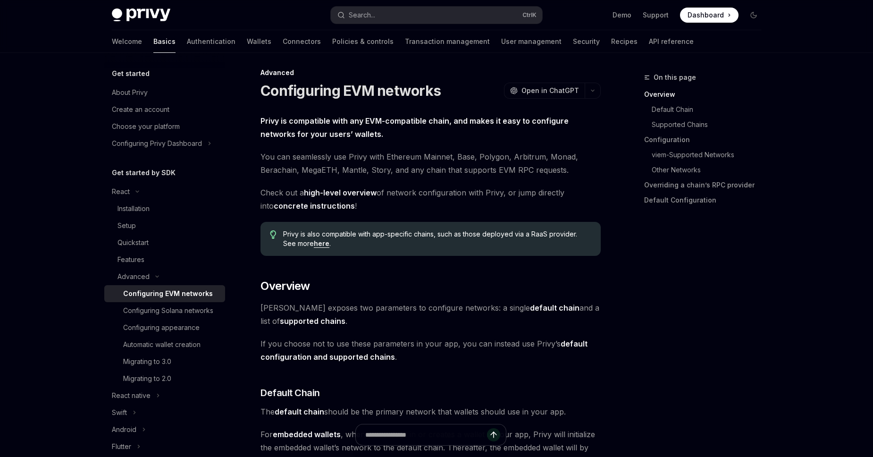
scroll to position [0, 0]
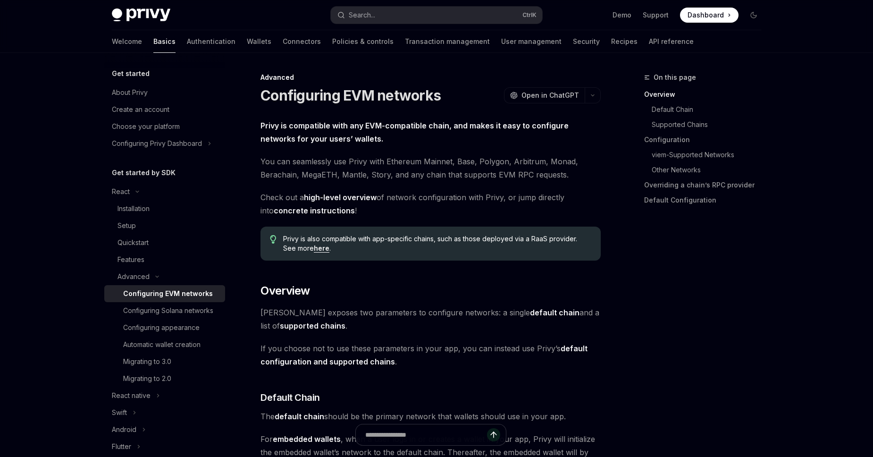
click at [335, 198] on link "high-level overview" at bounding box center [340, 197] width 73 height 10
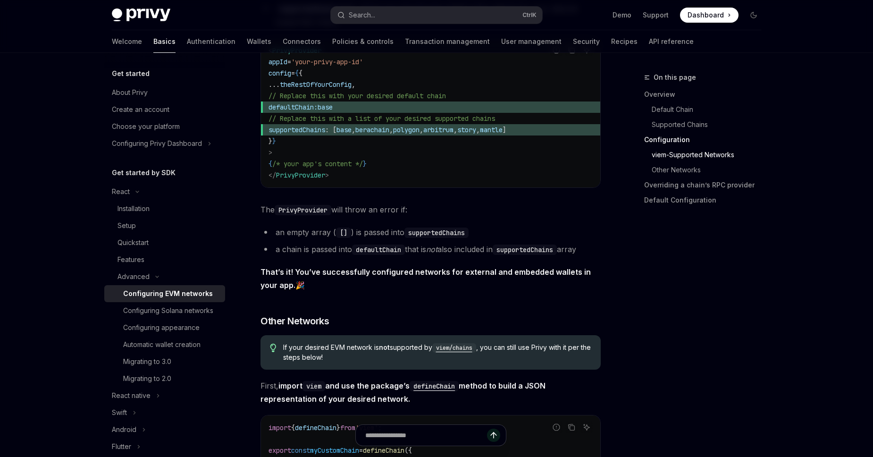
scroll to position [1179, 0]
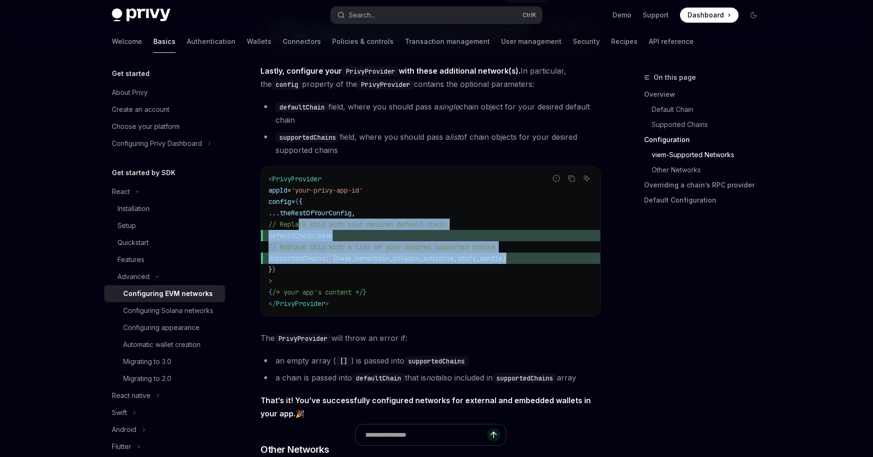
drag, startPoint x: 299, startPoint y: 225, endPoint x: 610, endPoint y: 260, distance: 312.7
click at [600, 260] on div "< PrivyProvider appId = 'your-privy-app-id' config = { { ... theRestOfYourConfi…" at bounding box center [430, 240] width 339 height 149
copy code "// Replace this with your desired default chain defaultChain: base // Replace t…"
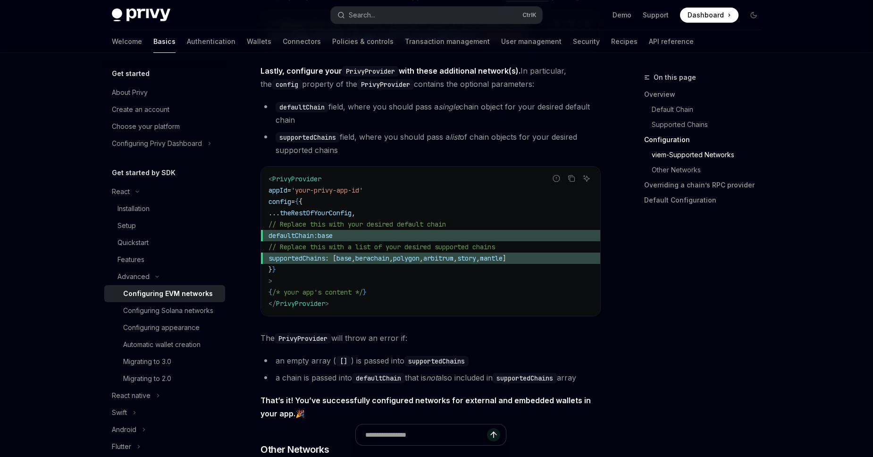
click at [391, 200] on code "< PrivyProvider appId = 'your-privy-app-id' config = { { ... theRestOfYourConfi…" at bounding box center [430, 241] width 324 height 136
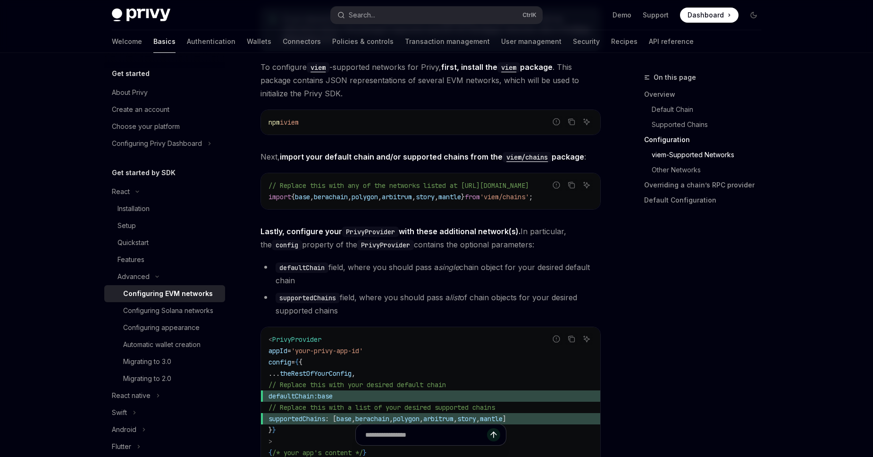
scroll to position [1018, 0]
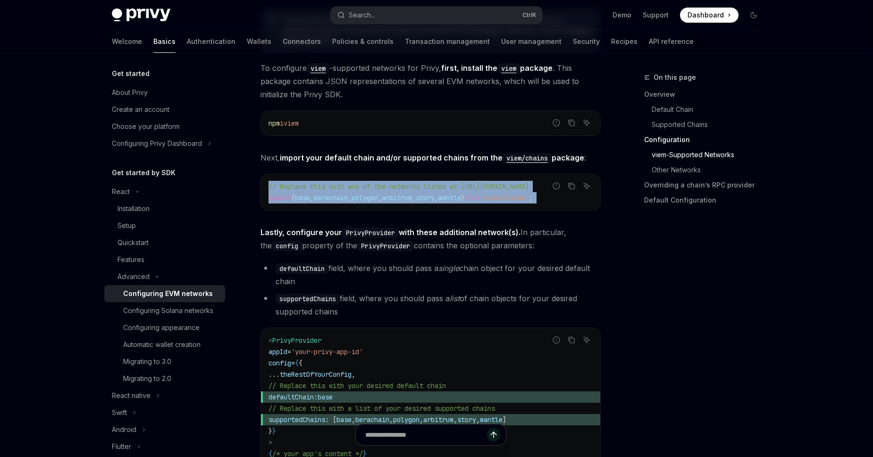
drag, startPoint x: 584, startPoint y: 201, endPoint x: 401, endPoint y: 217, distance: 183.3
click at [310, 207] on div "Report incorrect code Copy Ask AI // Replace this with any of the networks list…" at bounding box center [430, 192] width 340 height 37
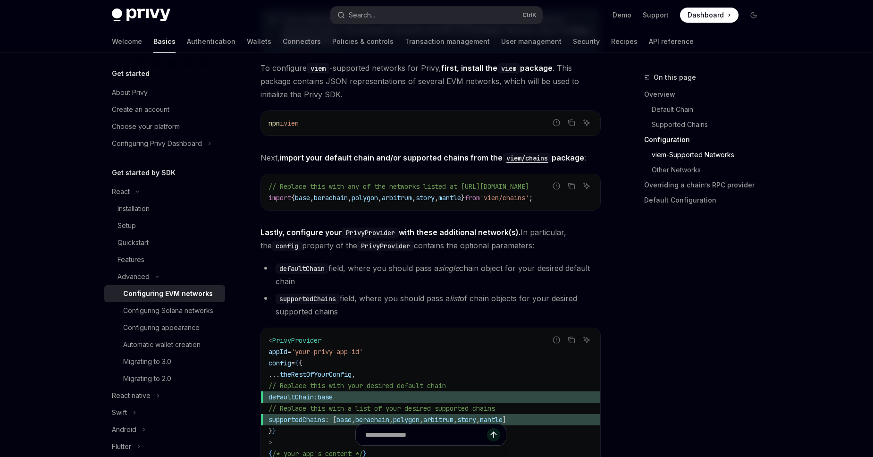
click at [468, 219] on div "Privy is compatible with any EVM-compatible chain, and makes it easy to configu…" at bounding box center [430, 386] width 340 height 2571
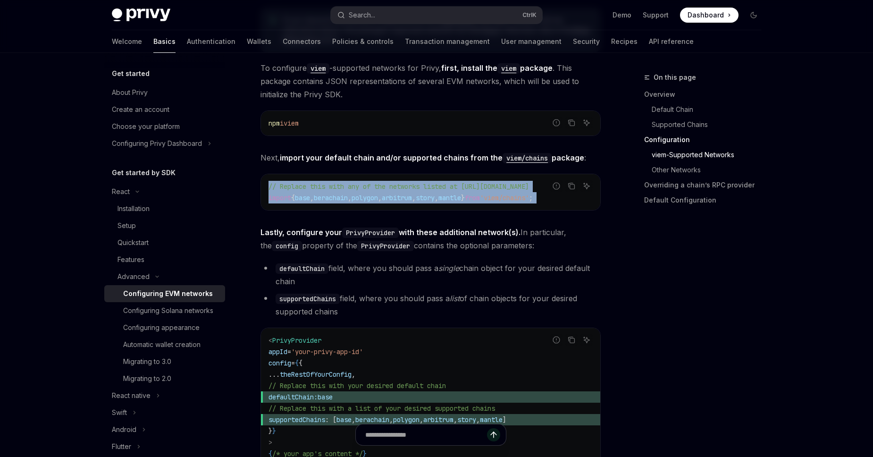
drag, startPoint x: 593, startPoint y: 204, endPoint x: 365, endPoint y: 204, distance: 227.8
click at [365, 204] on div "Report incorrect code Copy Ask AI // Replace this with any of the networks list…" at bounding box center [430, 192] width 340 height 37
drag, startPoint x: 344, startPoint y: 211, endPoint x: 289, endPoint y: 200, distance: 56.6
click at [343, 210] on div "Report incorrect code Copy Ask AI // Replace this with any of the networks list…" at bounding box center [430, 192] width 340 height 37
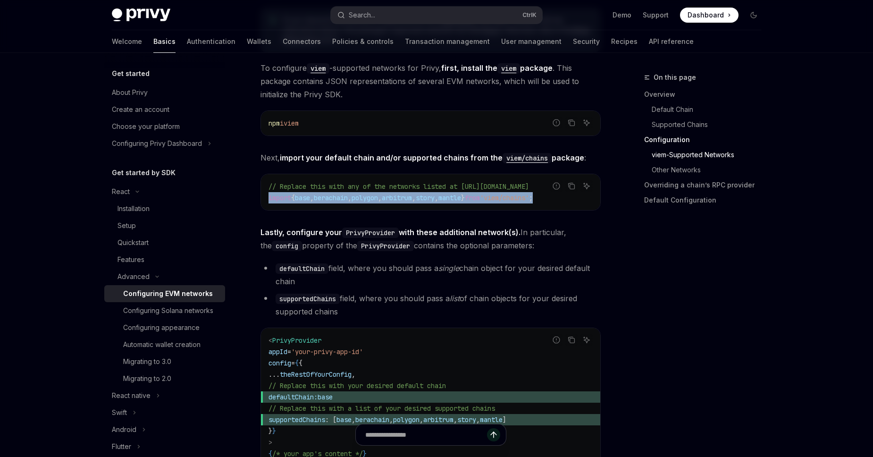
drag, startPoint x: 266, startPoint y: 198, endPoint x: 587, endPoint y: 200, distance: 320.2
click at [587, 200] on div "// Replace this with any of the networks listed at [URL][DOMAIN_NAME] import { …" at bounding box center [430, 192] width 339 height 36
copy span "import { base , berachain , polygon , arbitrum , story , mantle } from 'viem/ch…"
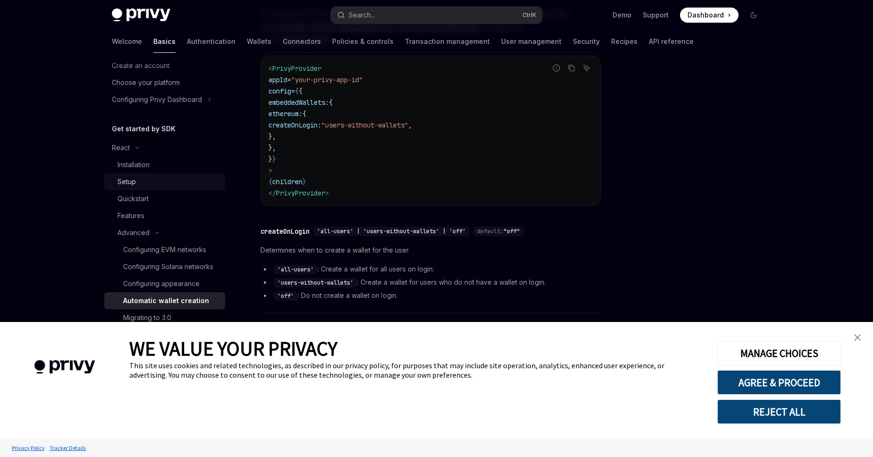
scroll to position [40, 0]
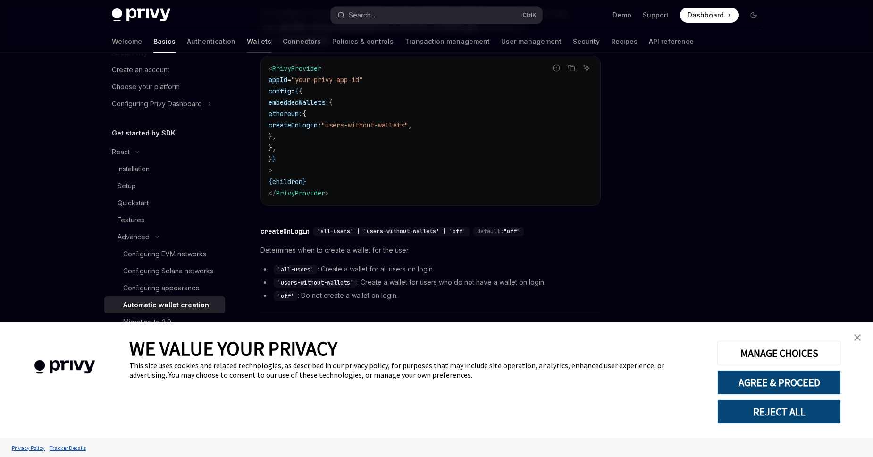
click at [247, 39] on link "Wallets" at bounding box center [259, 41] width 25 height 23
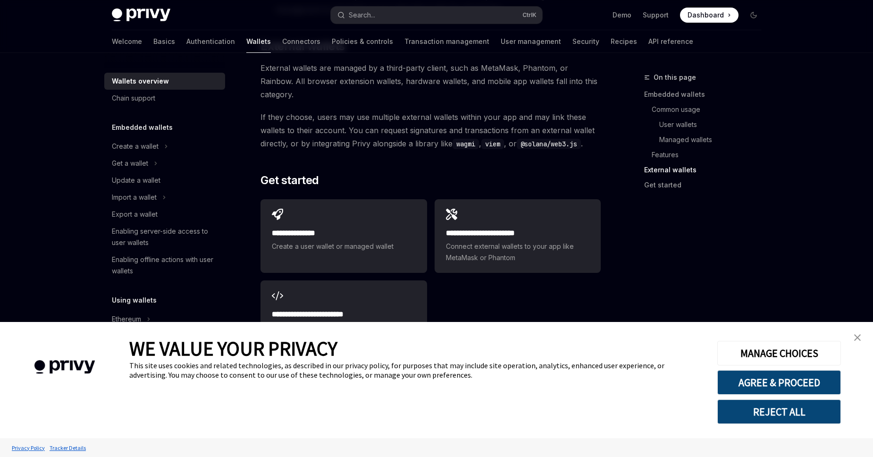
scroll to position [1433, 0]
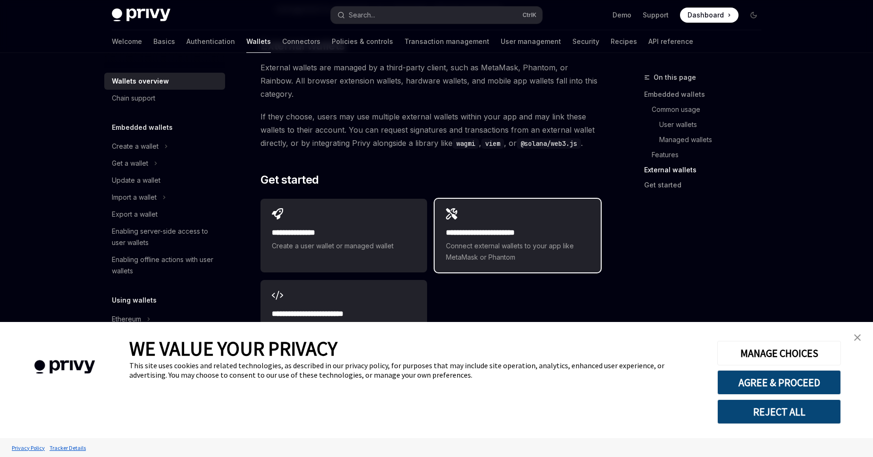
click at [472, 227] on h2 "**********" at bounding box center [517, 232] width 143 height 11
type textarea "*"
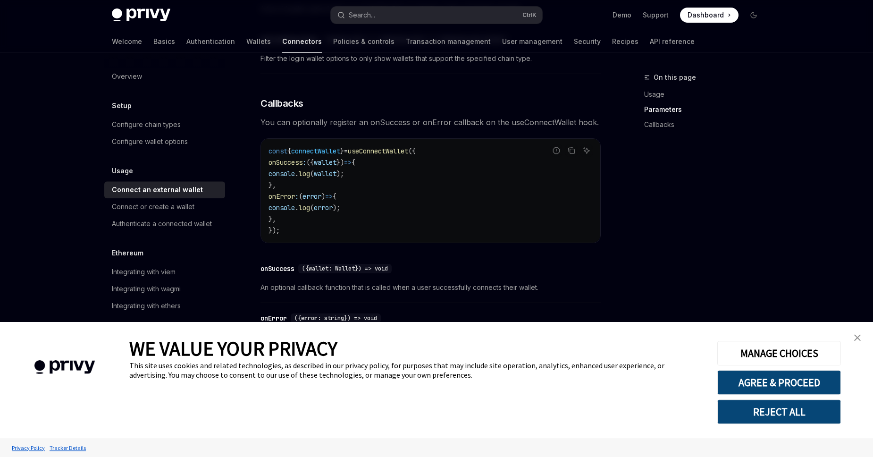
scroll to position [523, 0]
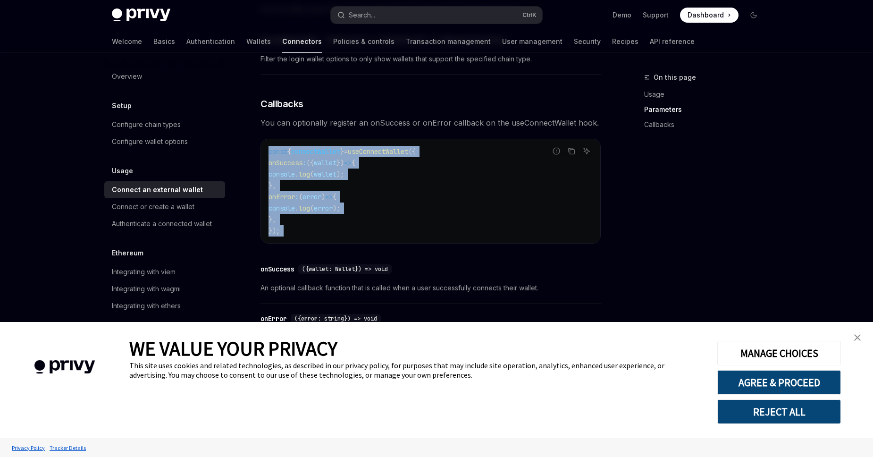
drag, startPoint x: 266, startPoint y: 155, endPoint x: 319, endPoint y: 243, distance: 102.6
click at [319, 243] on div "const { connectWallet } = useConnectWallet ({ onSuccess : ({ wallet }) => { con…" at bounding box center [430, 191] width 339 height 104
copy code "const { connectWallet } = useConnectWallet ({ onSuccess : ({ wallet }) => { con…"
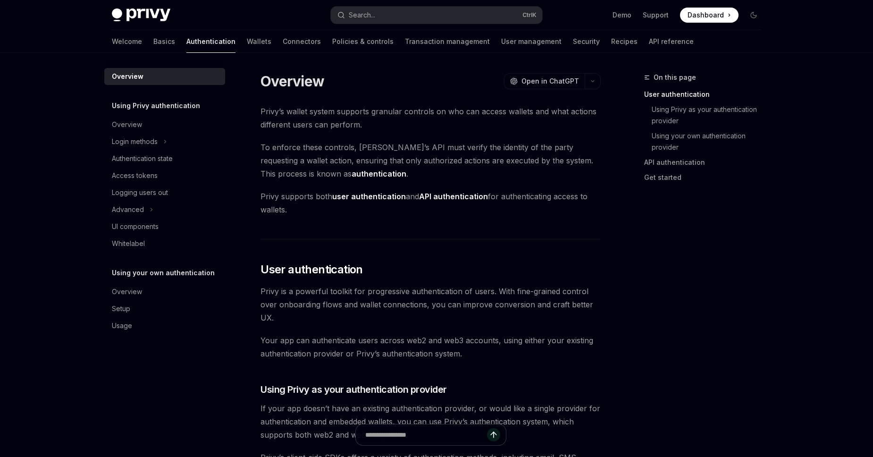
click at [400, 14] on button "Search... Ctrl K" at bounding box center [436, 15] width 211 height 17
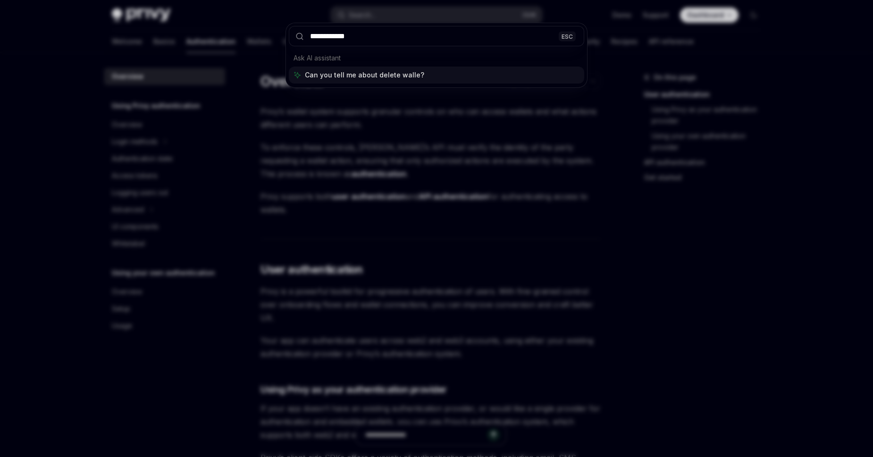
type input "**********"
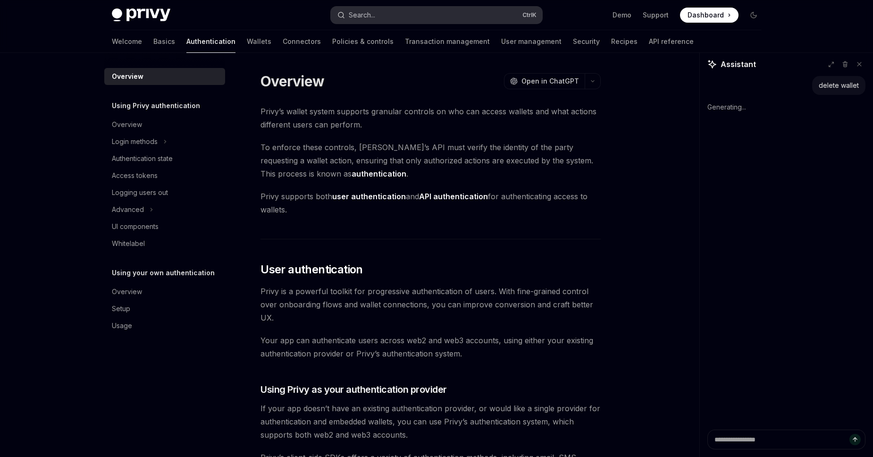
click at [374, 10] on div "Search..." at bounding box center [362, 14] width 26 height 11
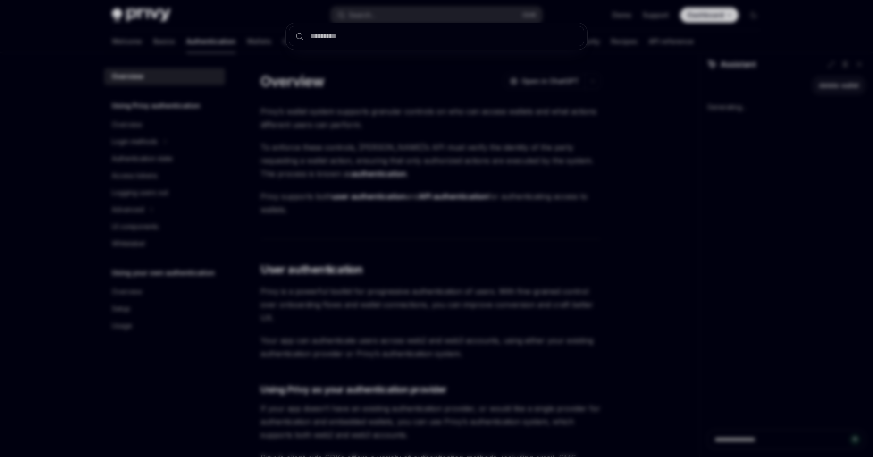
type textarea "*"
type input "*"
type textarea "*"
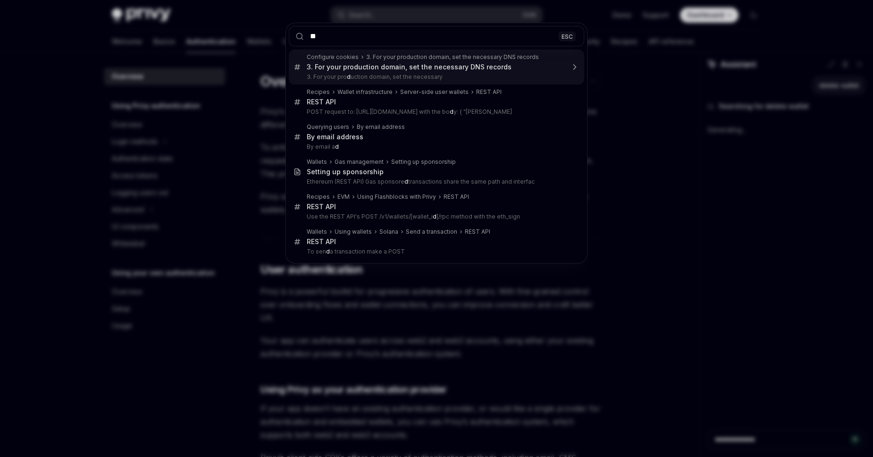
type input "***"
type textarea "*"
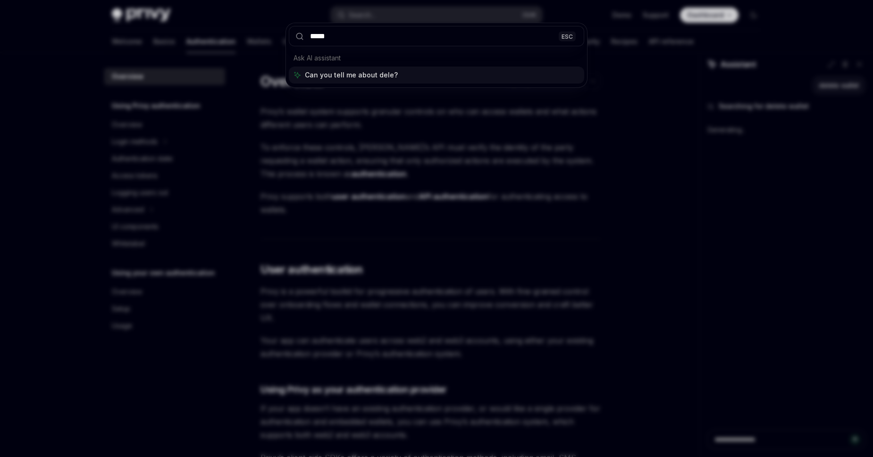
type input "******"
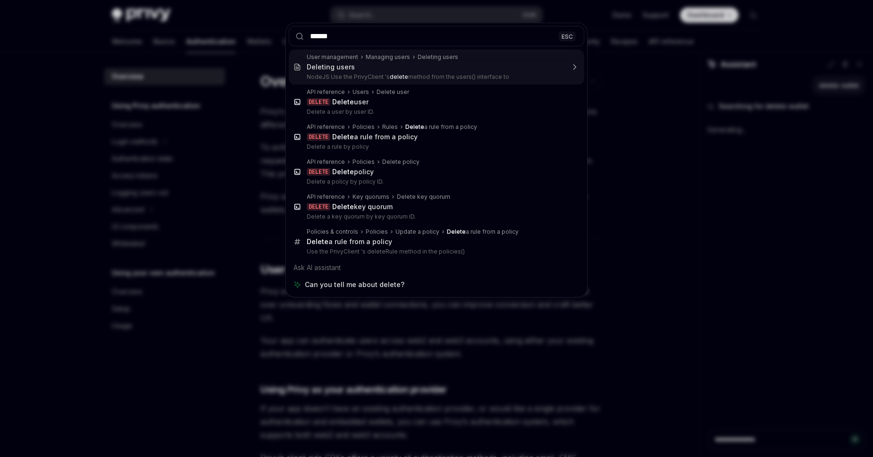
type textarea "*"
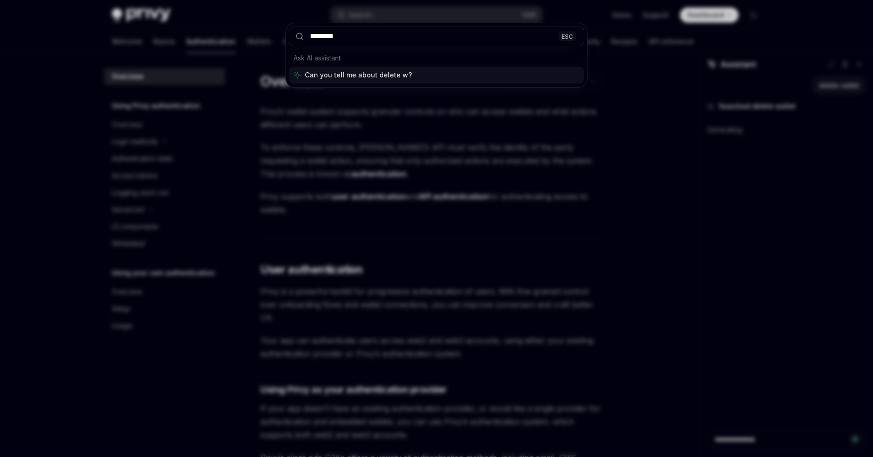
type input "*********"
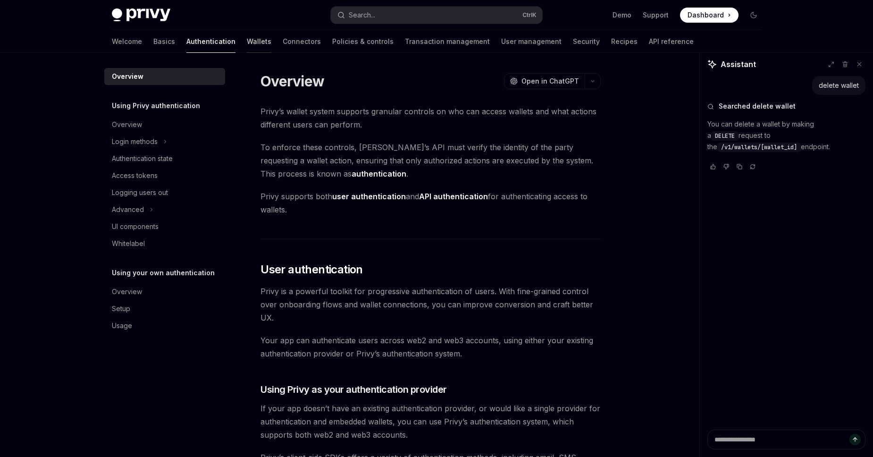
click at [247, 45] on link "Wallets" at bounding box center [259, 41] width 25 height 23
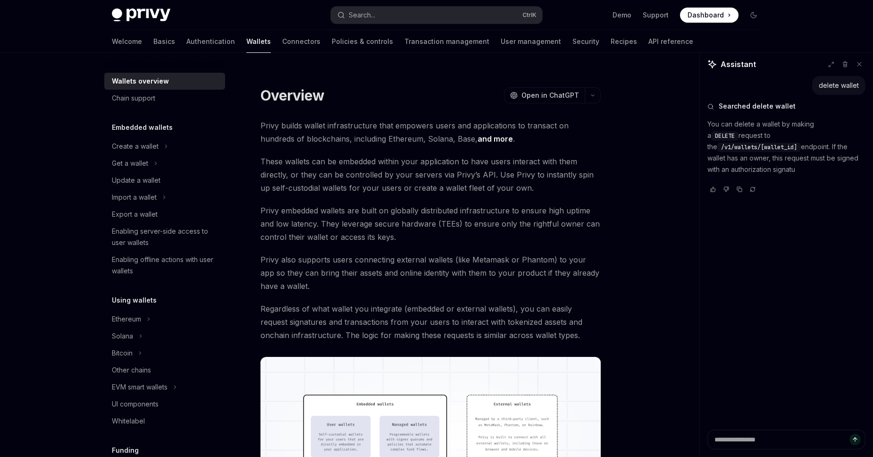
type textarea "*"
